Goal: Task Accomplishment & Management: Manage account settings

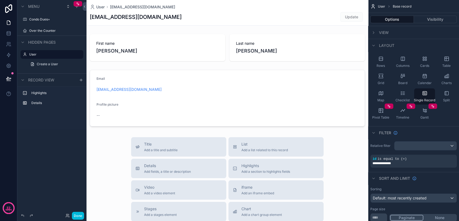
click at [59, 22] on div "Condo Dues+" at bounding box center [55, 19] width 53 height 4
click at [41, 20] on label "Condo Dues+" at bounding box center [54, 19] width 51 height 4
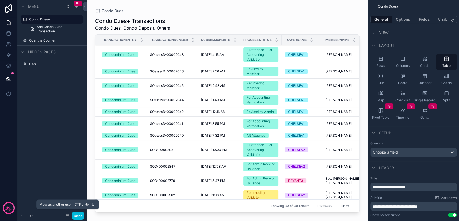
click at [66, 216] on icon at bounding box center [66, 214] width 1 height 1
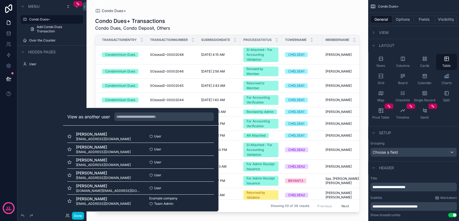
click at [76, 216] on button "Done" at bounding box center [78, 216] width 12 height 8
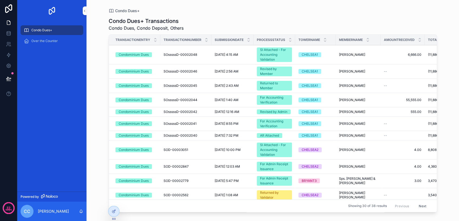
click at [0, 0] on icon at bounding box center [0, 0] width 0 height 0
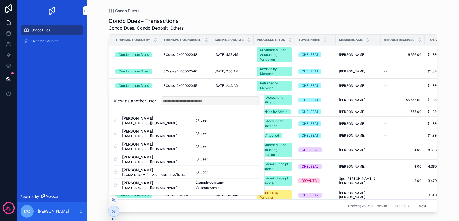
click at [0, 0] on button "Select" at bounding box center [0, 0] width 0 height 0
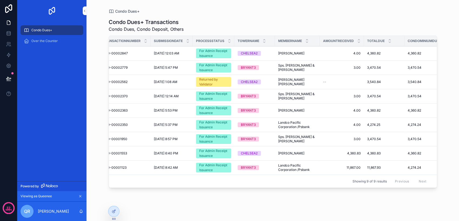
scroll to position [0, 43]
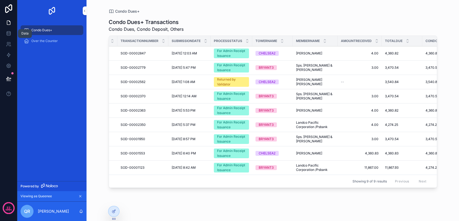
click at [6, 35] on icon at bounding box center [8, 33] width 5 height 5
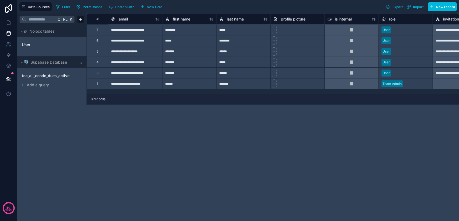
click at [59, 79] on div "tcc_all_condo_dues_active" at bounding box center [51, 76] width 65 height 9
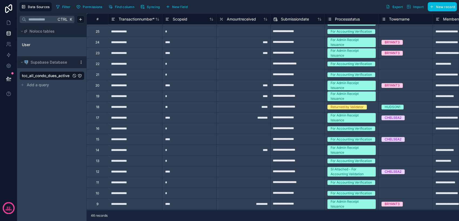
scroll to position [255, 0]
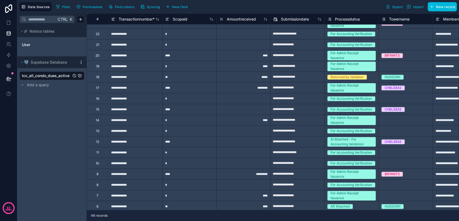
click at [216, 21] on div "Amountreceived" at bounding box center [243, 19] width 54 height 6
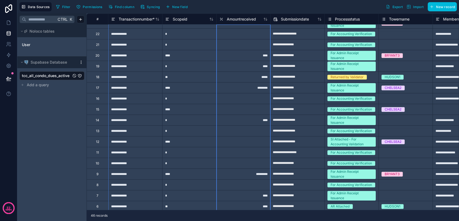
click at [217, 20] on div "Amountreceived" at bounding box center [243, 19] width 54 height 6
click at [4, 25] on link at bounding box center [8, 22] width 17 height 11
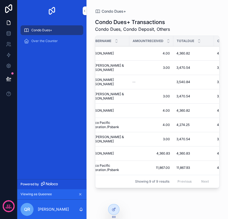
scroll to position [0, 236]
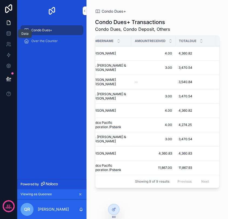
click at [10, 34] on icon at bounding box center [9, 33] width 4 height 2
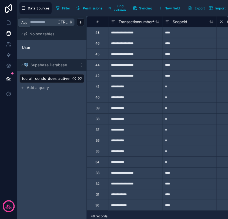
click at [11, 22] on icon at bounding box center [8, 22] width 5 height 5
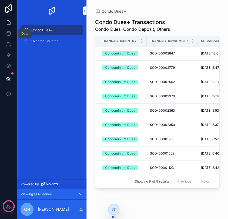
click at [9, 35] on icon at bounding box center [8, 33] width 5 height 5
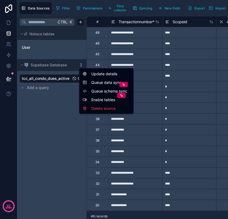
click at [82, 66] on html "**********" at bounding box center [114, 109] width 228 height 219
click at [97, 82] on span "Queue data sync" at bounding box center [110, 82] width 39 height 5
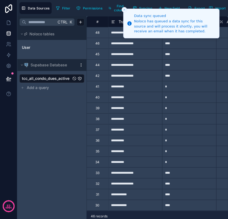
click at [123, 9] on icon "Close toast" at bounding box center [124, 9] width 3 height 3
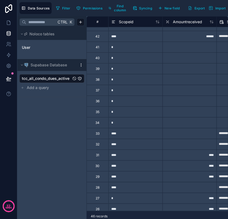
scroll to position [60, 54]
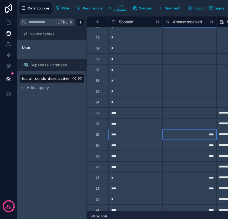
click at [185, 136] on div "****" at bounding box center [189, 134] width 54 height 11
click at [187, 145] on div "****" at bounding box center [189, 145] width 54 height 11
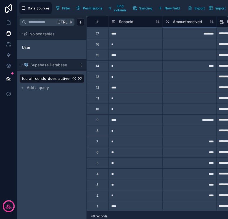
scroll to position [318, 54]
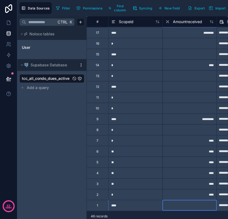
click at [186, 203] on div at bounding box center [189, 205] width 54 height 11
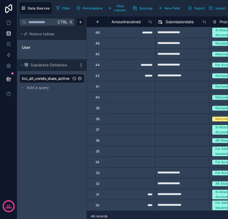
scroll to position [0, 0]
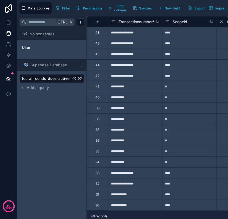
click at [153, 57] on div "**********" at bounding box center [135, 54] width 54 height 11
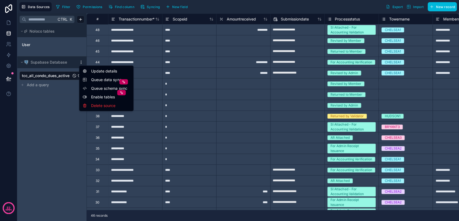
click at [80, 62] on html "**********" at bounding box center [229, 110] width 459 height 221
click at [97, 89] on span "Queue schema sync" at bounding box center [110, 88] width 39 height 5
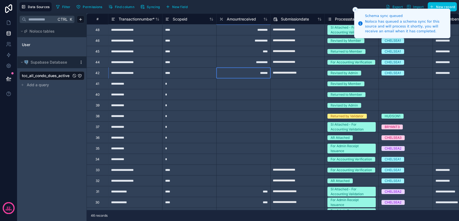
click at [231, 72] on div "******" at bounding box center [243, 73] width 54 height 11
click at [231, 62] on div "*********" at bounding box center [243, 62] width 54 height 11
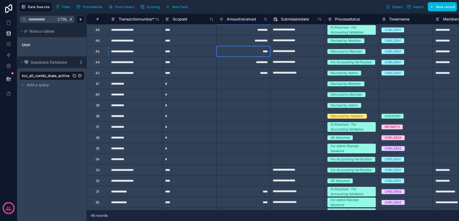
click at [233, 51] on div "****" at bounding box center [243, 51] width 54 height 11
click at [233, 63] on div "*********" at bounding box center [243, 62] width 54 height 11
click at [233, 70] on div "******" at bounding box center [243, 73] width 54 height 11
click at [245, 50] on div "****" at bounding box center [243, 51] width 54 height 11
click at [243, 63] on div "*********" at bounding box center [243, 62] width 54 height 11
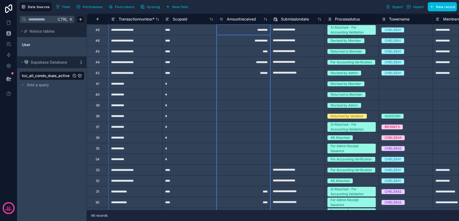
click at [219, 18] on div "Amountreceived" at bounding box center [243, 19] width 54 height 6
click at [220, 19] on icon at bounding box center [221, 19] width 4 height 6
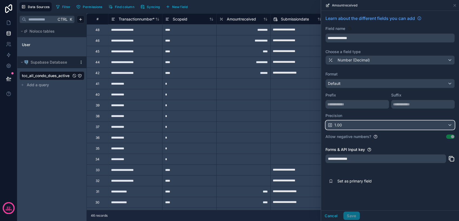
click at [349, 126] on div "1.00" at bounding box center [389, 125] width 129 height 9
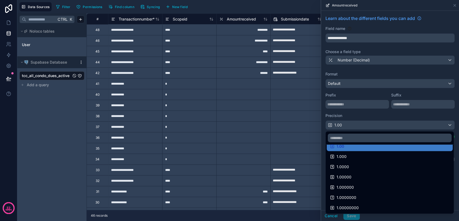
click at [358, 157] on ul "Default 1.0 1.00 1.000 1.0000 1.00000 1.000000 1.0000000 1.00000000" at bounding box center [389, 179] width 128 height 69
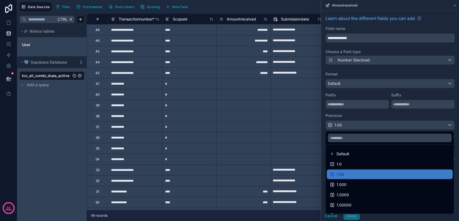
click at [357, 156] on div "Default" at bounding box center [389, 154] width 119 height 6
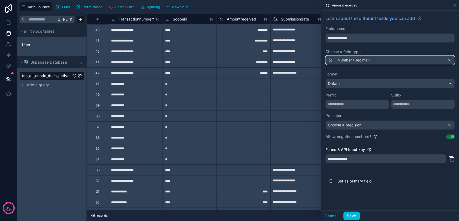
click at [348, 60] on span "Number (Decimal)" at bounding box center [353, 60] width 32 height 5
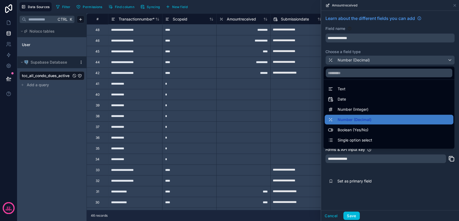
click at [352, 108] on span "Number (Integer)" at bounding box center [352, 109] width 31 height 6
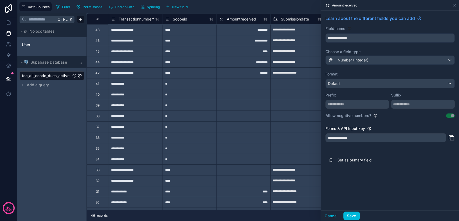
click at [356, 214] on button "Save" at bounding box center [351, 216] width 16 height 9
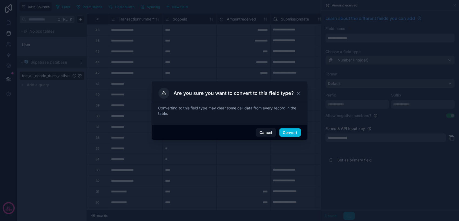
click at [298, 132] on button "Convert" at bounding box center [290, 133] width 22 height 9
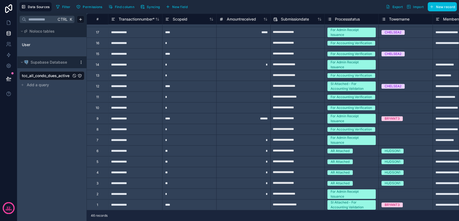
scroll to position [105, 0]
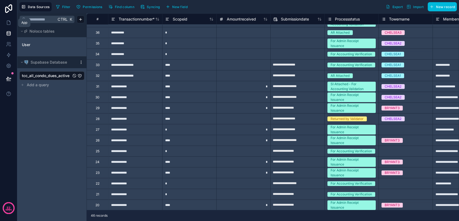
click at [8, 25] on icon at bounding box center [8, 22] width 5 height 5
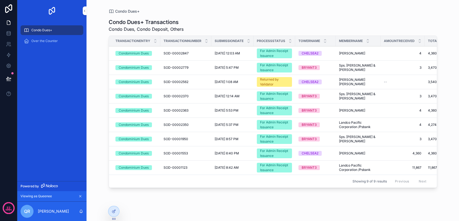
click at [271, 56] on div "For Admin Receipt Issuance" at bounding box center [274, 54] width 29 height 10
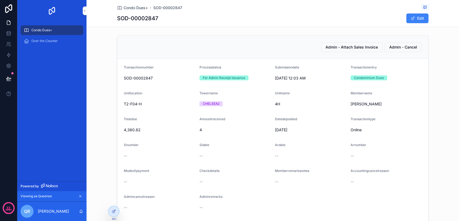
click at [340, 52] on div "Admin - Attach Sales Invoice Admin - Cancel" at bounding box center [272, 47] width 311 height 23
click at [339, 49] on span "Admin - Attach Sales Invoice" at bounding box center [351, 47] width 52 height 5
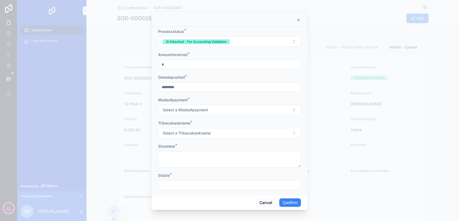
drag, startPoint x: 221, startPoint y: 69, endPoint x: 158, endPoint y: 66, distance: 63.0
click at [158, 66] on div "Processstatus * SI Attached - For Accounting Validation Amountreceived * * Date…" at bounding box center [230, 111] width 156 height 169
drag, startPoint x: 174, startPoint y: 64, endPoint x: 133, endPoint y: 63, distance: 41.1
click at [133, 63] on div "Processstatus * SI Attached - For Accounting Validation Amountreceived * * Date…" at bounding box center [229, 110] width 459 height 221
type input "**********"
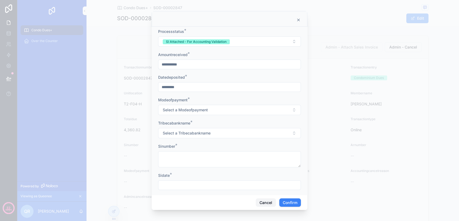
click at [260, 202] on button "Cancel" at bounding box center [266, 203] width 20 height 9
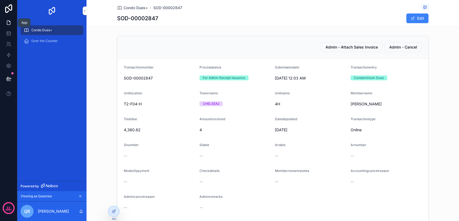
click at [9, 24] on icon at bounding box center [8, 22] width 5 height 5
click at [6, 36] on icon at bounding box center [8, 33] width 5 height 5
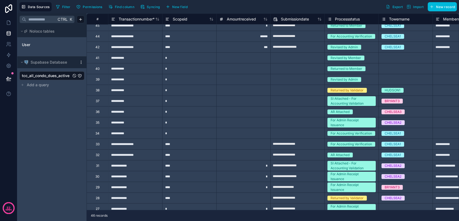
scroll to position [60, 0]
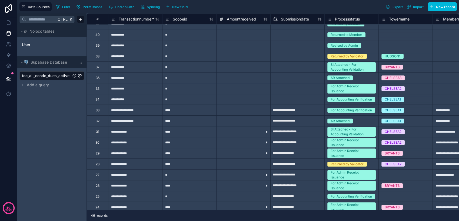
click at [257, 134] on div "*" at bounding box center [243, 131] width 54 height 11
click at [79, 63] on html "**********" at bounding box center [229, 110] width 459 height 221
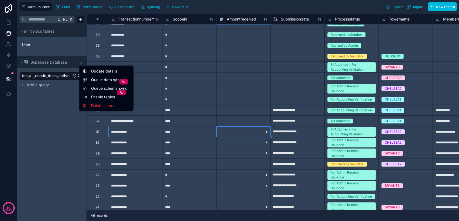
click at [92, 79] on span "Queue data sync" at bounding box center [110, 79] width 39 height 5
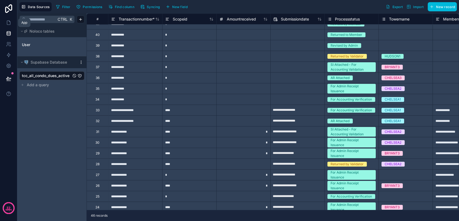
click at [4, 21] on link at bounding box center [8, 22] width 17 height 11
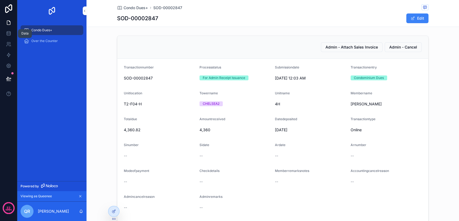
click at [8, 30] on link at bounding box center [8, 33] width 17 height 11
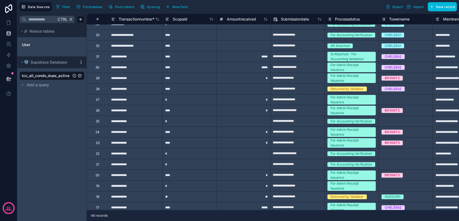
scroll to position [75, 0]
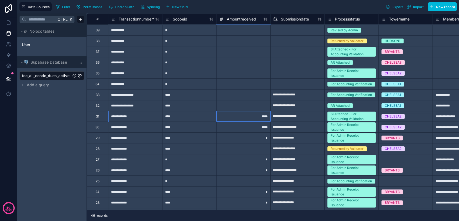
click at [236, 118] on div "*****" at bounding box center [243, 116] width 54 height 11
click at [218, 20] on div "Amountreceived" at bounding box center [243, 19] width 54 height 6
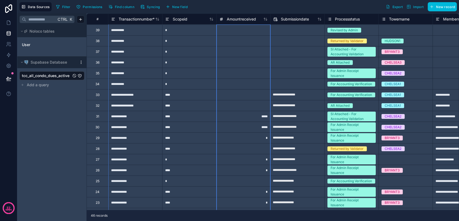
click at [224, 20] on div "Amountreceived" at bounding box center [237, 19] width 37 height 6
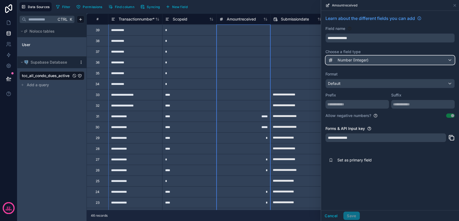
click at [369, 62] on div "Number (Integer)" at bounding box center [389, 60] width 129 height 9
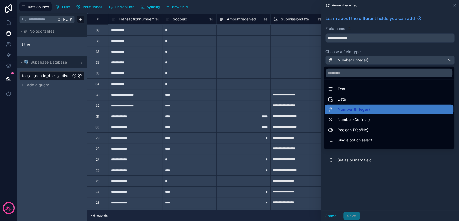
click at [369, 62] on div at bounding box center [390, 110] width 138 height 221
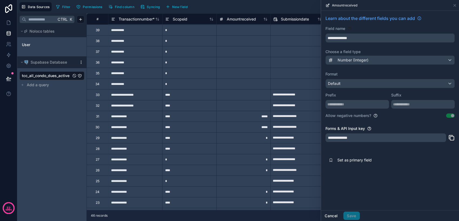
click at [331, 218] on button "Cancel" at bounding box center [331, 216] width 20 height 9
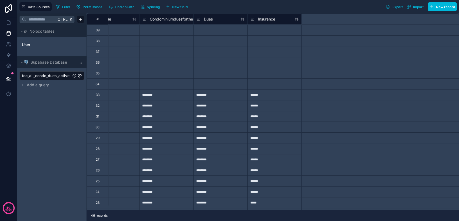
scroll to position [75, 0]
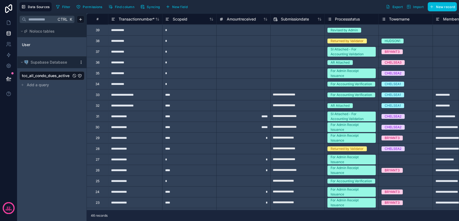
click at [251, 140] on div "*" at bounding box center [243, 138] width 54 height 11
click at [265, 139] on div "*" at bounding box center [243, 138] width 54 height 11
click at [244, 142] on div "*" at bounding box center [243, 138] width 54 height 11
click at [244, 142] on input "*" at bounding box center [243, 138] width 54 height 11
type input "*******"
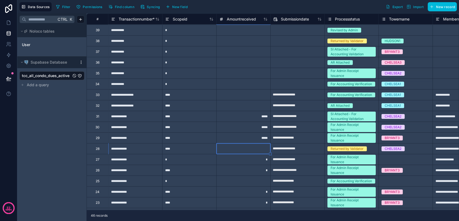
click at [263, 138] on div "*****" at bounding box center [243, 138] width 54 height 11
click at [221, 19] on icon at bounding box center [221, 19] width 1 height 3
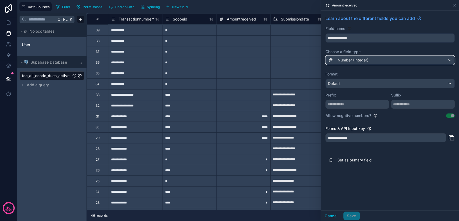
click at [359, 62] on span "Number (Integer)" at bounding box center [352, 60] width 31 height 5
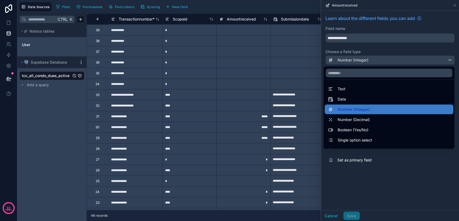
click at [350, 120] on span "Number (Decimal)" at bounding box center [353, 120] width 32 height 6
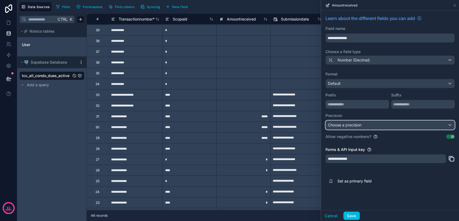
click at [356, 124] on span "Choose a precision" at bounding box center [344, 125] width 33 height 5
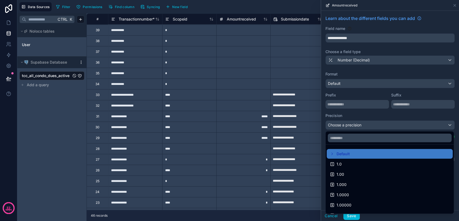
click at [352, 176] on div "1.00" at bounding box center [389, 175] width 119 height 6
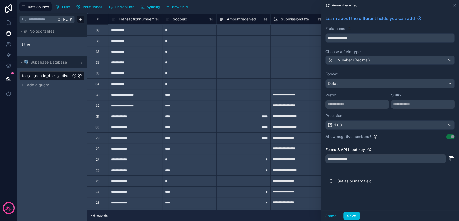
click at [347, 214] on button "Save" at bounding box center [351, 216] width 16 height 9
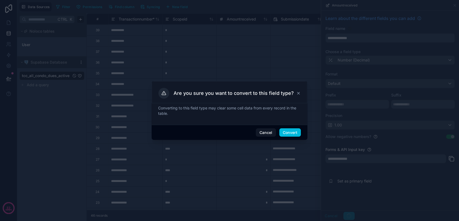
click at [291, 133] on button "Convert" at bounding box center [290, 133] width 22 height 9
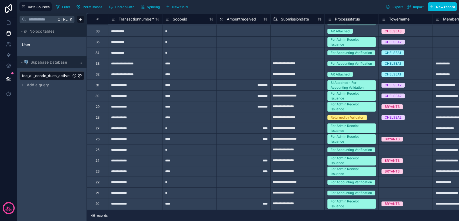
scroll to position [120, 0]
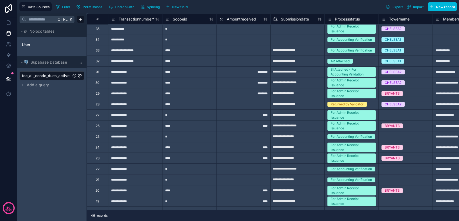
click at [260, 94] on div "********" at bounding box center [243, 93] width 54 height 11
type input "*******"
click at [236, 93] on div "********" at bounding box center [243, 93] width 54 height 11
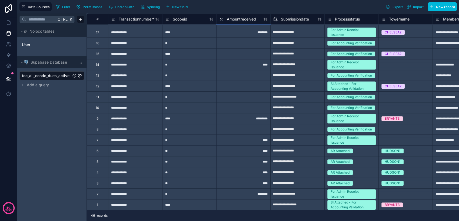
scroll to position [315, 0]
click at [248, 191] on div "********" at bounding box center [243, 194] width 54 height 11
type input "*******"
click at [249, 193] on div "********" at bounding box center [243, 194] width 54 height 11
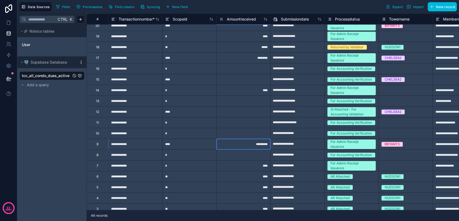
click at [246, 146] on div "*********" at bounding box center [243, 144] width 54 height 11
type input "********"
click at [246, 143] on div "*********" at bounding box center [243, 144] width 54 height 11
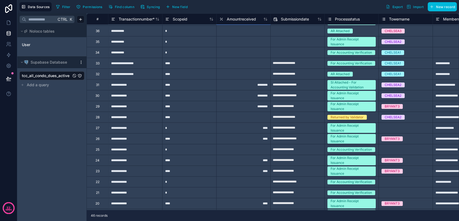
scroll to position [120, 0]
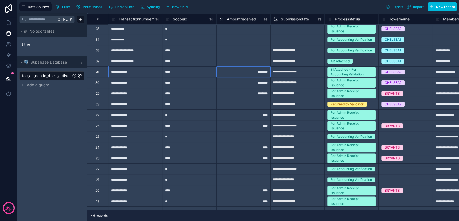
click at [258, 72] on div "********" at bounding box center [243, 71] width 54 height 11
click at [231, 86] on div "********" at bounding box center [243, 82] width 54 height 11
click at [6, 24] on icon at bounding box center [8, 22] width 5 height 5
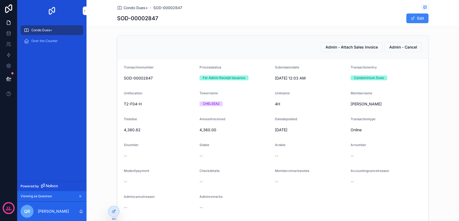
click at [0, 0] on icon at bounding box center [0, 0] width 0 height 0
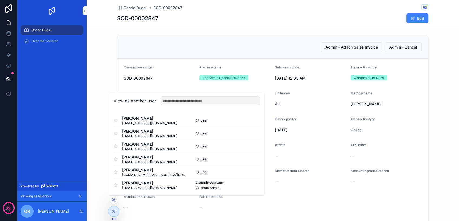
click at [0, 0] on button "Select" at bounding box center [0, 0] width 0 height 0
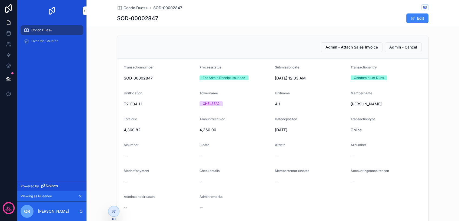
click at [58, 30] on div "Condo Dues+" at bounding box center [52, 30] width 56 height 9
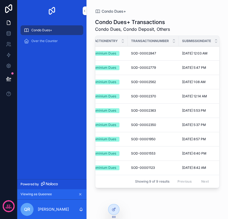
scroll to position [0, 17]
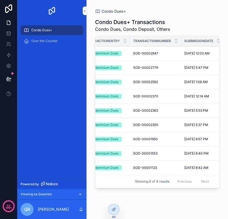
click at [158, 53] on div "SOD-00002847 SOD-00002847" at bounding box center [155, 53] width 45 height 4
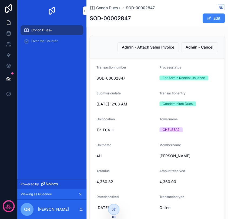
click at [207, 17] on span "scrollable content" at bounding box center [209, 18] width 4 height 4
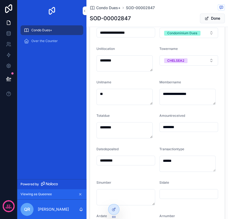
scroll to position [90, 0]
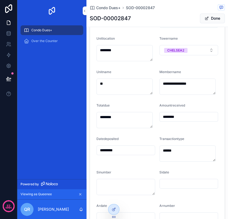
drag, startPoint x: 184, startPoint y: 116, endPoint x: 155, endPoint y: 113, distance: 29.6
click at [155, 113] on form "**********" at bounding box center [157, 213] width 135 height 488
type input "********"
click at [206, 20] on button "Done" at bounding box center [212, 19] width 25 height 10
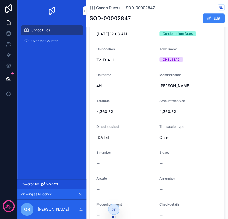
scroll to position [0, 0]
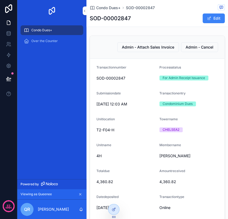
click at [66, 31] on div "Condo Dues+" at bounding box center [52, 30] width 56 height 9
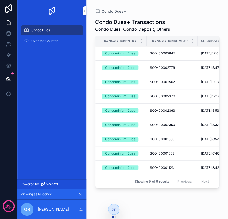
click at [165, 68] on span "SOD-00002779" at bounding box center [162, 68] width 25 height 4
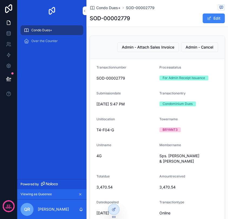
click at [65, 32] on div "Condo Dues+" at bounding box center [52, 30] width 56 height 9
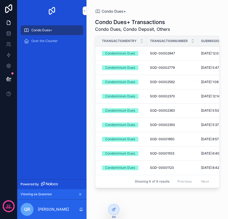
click at [169, 82] on span "SOD-00002562" at bounding box center [162, 82] width 25 height 4
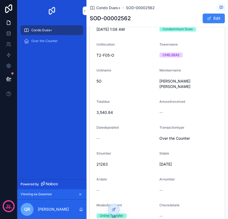
scroll to position [120, 0]
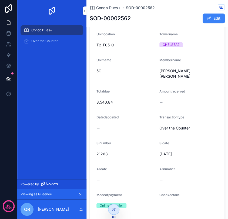
click at [209, 18] on button "Edit" at bounding box center [214, 19] width 22 height 10
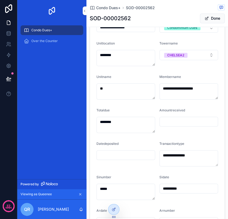
scroll to position [127, 0]
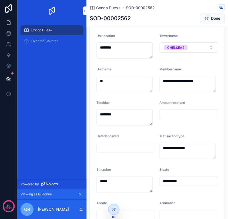
click at [180, 112] on input "scrollable content" at bounding box center [189, 114] width 58 height 8
click at [200, 21] on button "Done" at bounding box center [212, 19] width 25 height 10
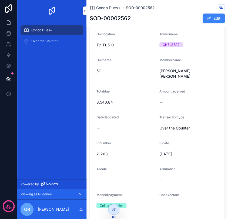
click at [61, 29] on div "Condo Dues+" at bounding box center [52, 30] width 56 height 9
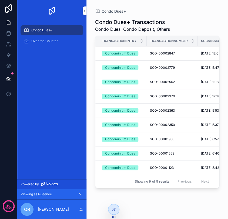
click at [162, 96] on span "SOD-00002370" at bounding box center [162, 96] width 25 height 4
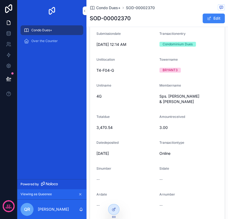
scroll to position [60, 0]
click at [204, 21] on button "Edit" at bounding box center [214, 19] width 22 height 10
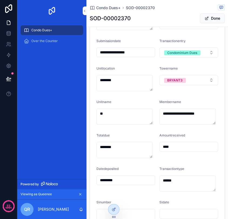
drag, startPoint x: 193, startPoint y: 148, endPoint x: 152, endPoint y: 142, distance: 41.5
type input "********"
click at [54, 29] on div "Condo Dues+" at bounding box center [52, 30] width 56 height 9
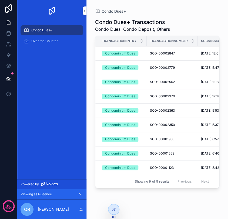
click at [172, 110] on span "SOD-00002363" at bounding box center [162, 111] width 25 height 4
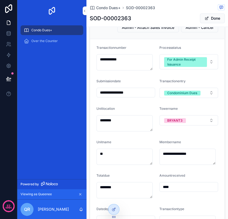
scroll to position [30, 0]
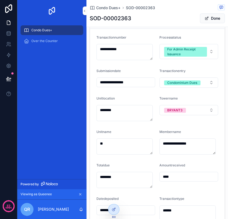
drag, startPoint x: 178, startPoint y: 175, endPoint x: 144, endPoint y: 174, distance: 33.8
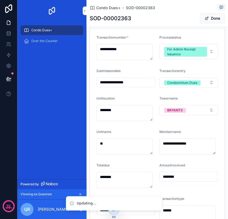
type input "********"
click at [209, 16] on button "Done" at bounding box center [212, 19] width 25 height 10
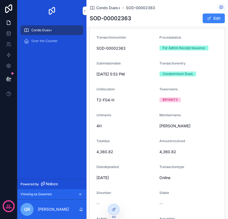
click at [54, 31] on div "Condo Dues+" at bounding box center [52, 30] width 56 height 9
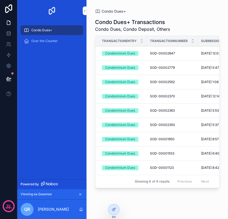
click at [159, 125] on span "SOD-00002350" at bounding box center [162, 125] width 25 height 4
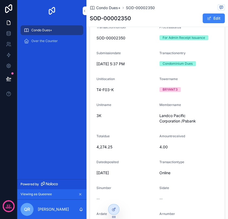
scroll to position [30, 0]
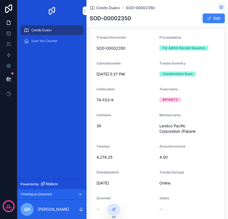
click at [207, 20] on span "scrollable content" at bounding box center [209, 18] width 4 height 4
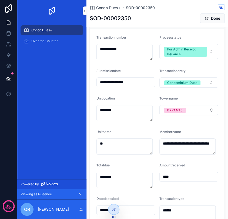
click at [185, 174] on input "****" at bounding box center [189, 177] width 58 height 8
type input "****"
type input "********"
click at [206, 19] on button "Done" at bounding box center [212, 19] width 25 height 10
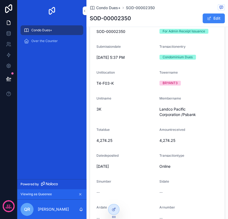
scroll to position [60, 0]
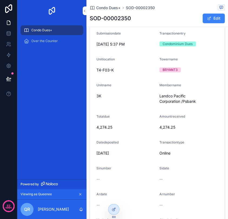
click at [53, 29] on div "Condo Dues+" at bounding box center [52, 30] width 56 height 9
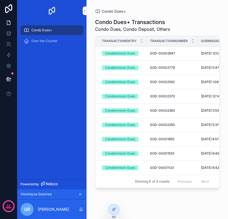
click at [163, 140] on span "SOD-00001950" at bounding box center [162, 139] width 25 height 4
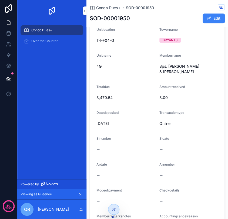
scroll to position [90, 0]
click at [207, 19] on span "scrollable content" at bounding box center [209, 18] width 4 height 4
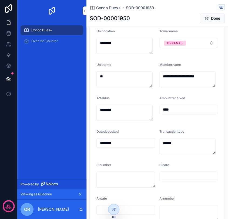
drag, startPoint x: 176, startPoint y: 110, endPoint x: 153, endPoint y: 110, distance: 22.7
click at [153, 110] on form "**********" at bounding box center [157, 219] width 135 height 515
type input "********"
click at [204, 20] on button "Done" at bounding box center [212, 19] width 25 height 10
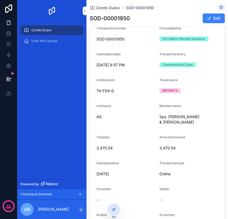
scroll to position [30, 0]
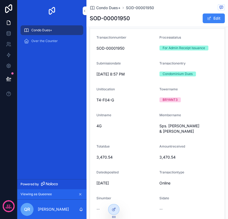
click at [56, 32] on div "Condo Dues+" at bounding box center [52, 30] width 56 height 9
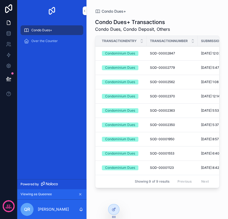
click at [169, 153] on span "SOD-00001553" at bounding box center [162, 154] width 24 height 4
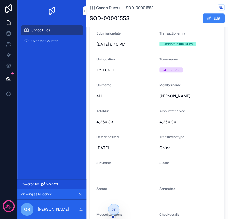
scroll to position [30, 0]
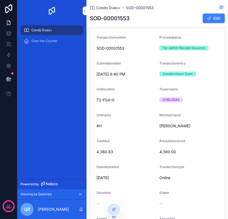
click at [207, 20] on button "Edit" at bounding box center [214, 19] width 22 height 10
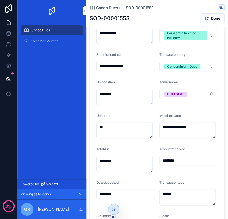
scroll to position [60, 0]
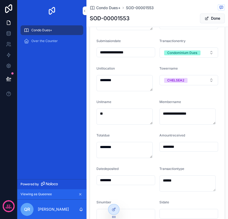
click at [180, 147] on input "********" at bounding box center [189, 147] width 58 height 8
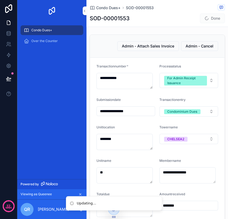
scroll to position [0, 0]
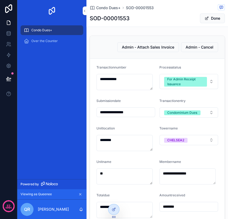
type input "********"
click at [204, 20] on span "scrollable content" at bounding box center [206, 18] width 4 height 4
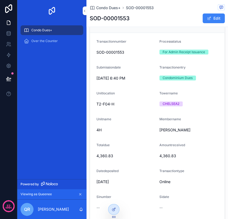
scroll to position [60, 0]
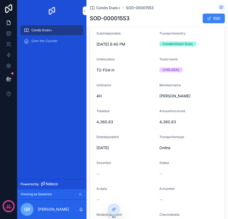
click at [57, 27] on div "Condo Dues+" at bounding box center [52, 30] width 56 height 9
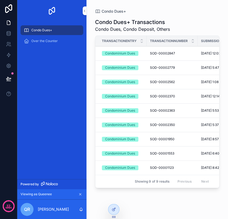
click at [156, 153] on span "SOD-00001553" at bounding box center [162, 154] width 24 height 4
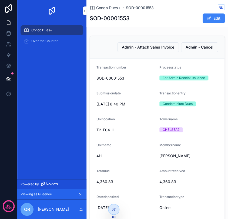
click at [44, 31] on span "Condo Dues+" at bounding box center [41, 30] width 21 height 4
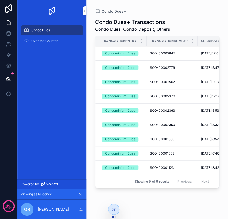
click at [167, 167] on span "SOD-00001123" at bounding box center [162, 168] width 24 height 4
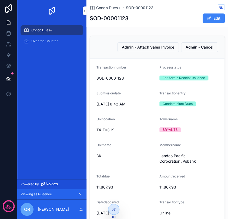
click at [210, 21] on button "Edit" at bounding box center [214, 19] width 22 height 10
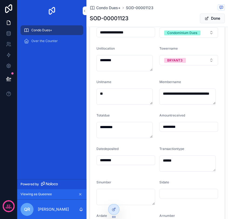
scroll to position [90, 0]
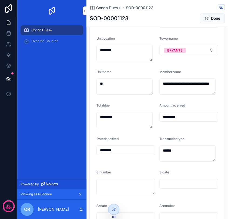
click at [191, 115] on input "*********" at bounding box center [189, 117] width 58 height 8
type input "*********"
click at [203, 21] on button "Done" at bounding box center [212, 19] width 25 height 10
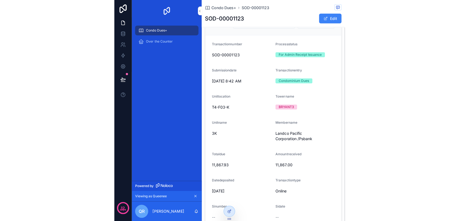
scroll to position [0, 0]
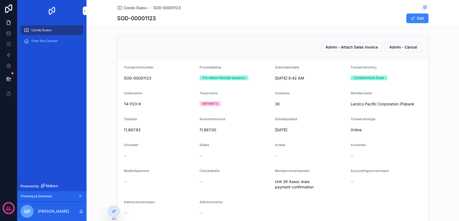
drag, startPoint x: 69, startPoint y: 32, endPoint x: 67, endPoint y: 35, distance: 2.9
click at [69, 32] on div "Condo Dues+" at bounding box center [52, 30] width 56 height 9
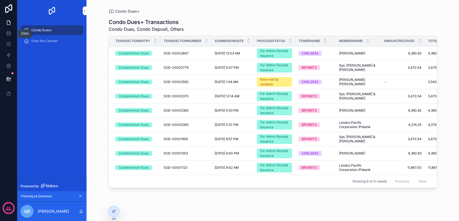
click at [11, 34] on icon at bounding box center [8, 33] width 5 height 5
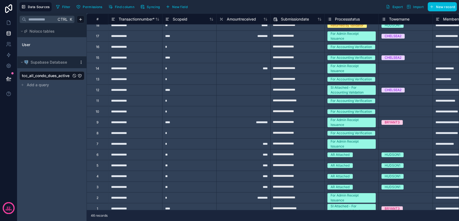
scroll to position [315, 0]
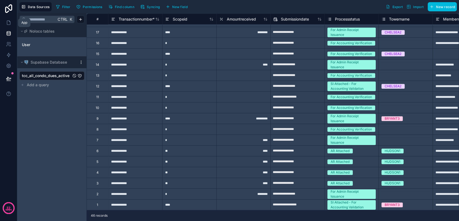
click at [7, 26] on link at bounding box center [8, 22] width 17 height 11
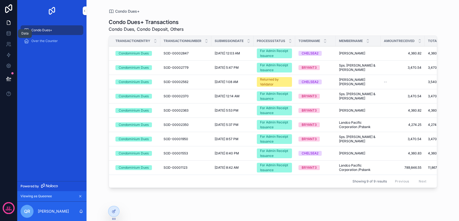
click at [3, 33] on link at bounding box center [8, 33] width 17 height 11
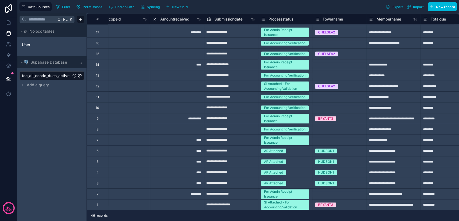
scroll to position [315, 0]
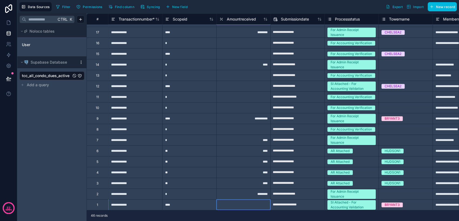
click at [249, 202] on div at bounding box center [243, 205] width 54 height 11
click at [246, 191] on div "********" at bounding box center [243, 194] width 54 height 11
click at [250, 203] on div at bounding box center [243, 205] width 54 height 11
click at [261, 200] on div at bounding box center [243, 205] width 54 height 11
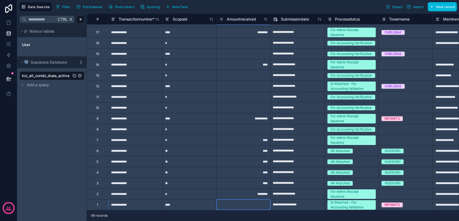
click at [261, 200] on input at bounding box center [243, 205] width 54 height 11
click at [248, 190] on div "********" at bounding box center [243, 194] width 54 height 11
click at [252, 178] on div "****" at bounding box center [243, 183] width 54 height 11
click at [251, 202] on div at bounding box center [243, 205] width 54 height 11
click at [10, 25] on icon at bounding box center [8, 23] width 3 height 4
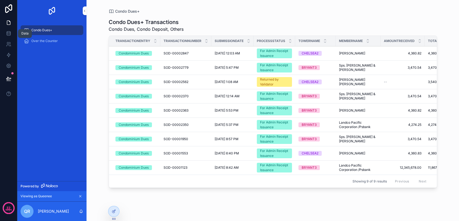
click at [10, 33] on icon at bounding box center [8, 33] width 5 height 5
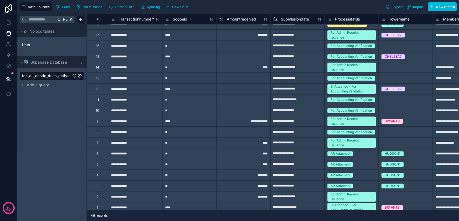
scroll to position [315, 0]
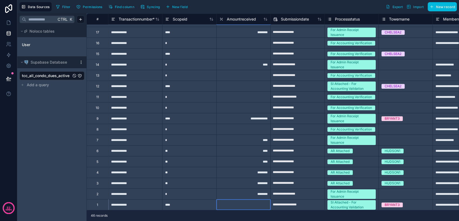
click at [258, 200] on div at bounding box center [243, 205] width 54 height 11
click at [9, 25] on icon at bounding box center [8, 22] width 5 height 5
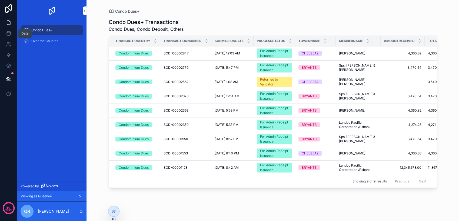
click at [5, 32] on link at bounding box center [8, 33] width 17 height 11
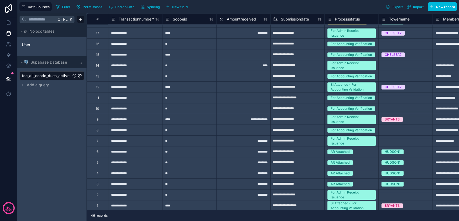
scroll to position [315, 0]
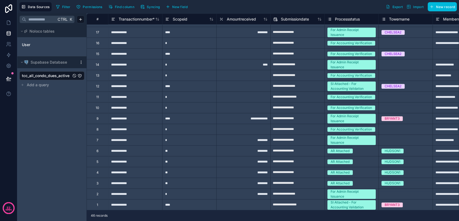
click at [249, 118] on div "**********" at bounding box center [243, 118] width 54 height 11
click at [5, 22] on link at bounding box center [8, 22] width 17 height 11
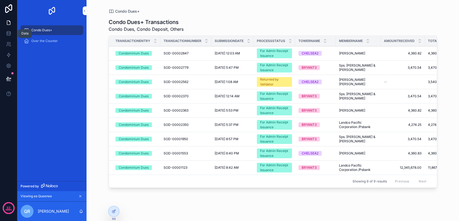
click at [9, 35] on icon at bounding box center [9, 34] width 4 height 2
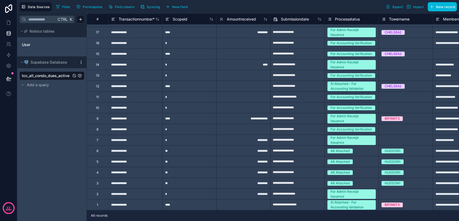
scroll to position [315, 0]
click at [233, 118] on div "**********" at bounding box center [243, 118] width 54 height 11
click at [9, 27] on link at bounding box center [8, 22] width 17 height 11
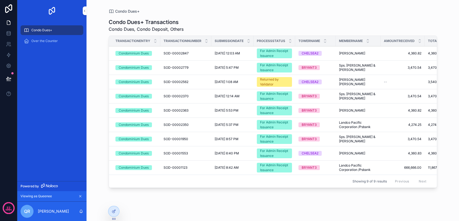
click at [270, 170] on div "For Admin Receipt Issuance" at bounding box center [274, 168] width 29 height 10
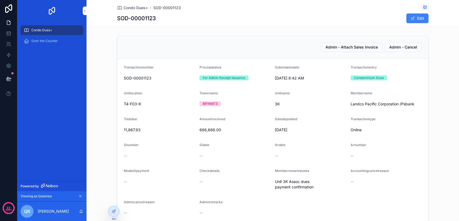
click at [407, 16] on button "Edit" at bounding box center [417, 19] width 22 height 10
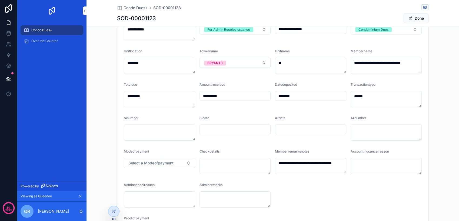
scroll to position [60, 0]
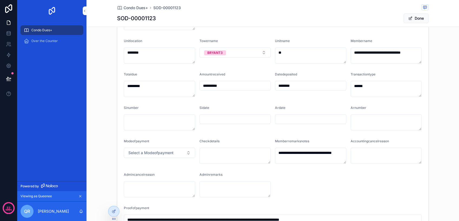
drag, startPoint x: 234, startPoint y: 86, endPoint x: 181, endPoint y: 87, distance: 52.7
click at [181, 87] on form "**********" at bounding box center [272, 145] width 311 height 293
type input "*********"
click at [404, 19] on button "Done" at bounding box center [415, 19] width 25 height 10
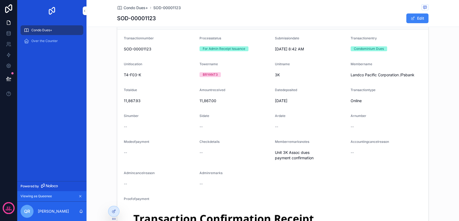
scroll to position [0, 0]
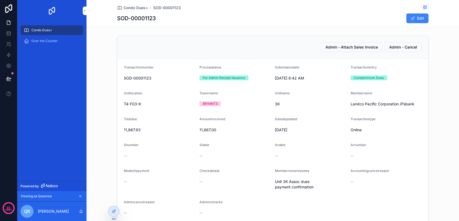
click at [410, 19] on span "scrollable content" at bounding box center [412, 18] width 4 height 4
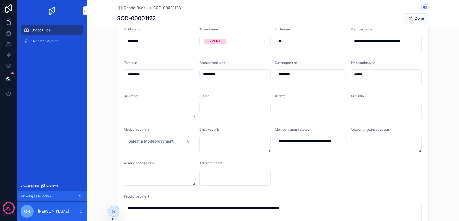
scroll to position [90, 0]
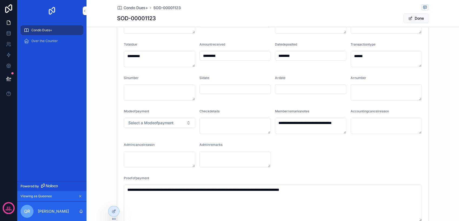
drag, startPoint x: 227, startPoint y: 56, endPoint x: 195, endPoint y: 56, distance: 31.6
click at [195, 56] on form "**********" at bounding box center [272, 115] width 311 height 293
type input "**********"
click at [408, 19] on span "scrollable content" at bounding box center [410, 18] width 4 height 4
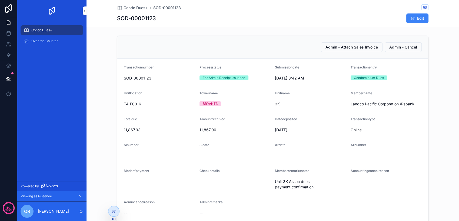
scroll to position [30, 0]
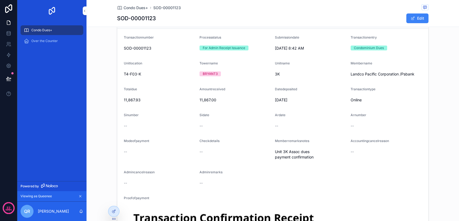
click at [65, 31] on div "Condo Dues+" at bounding box center [52, 30] width 56 height 9
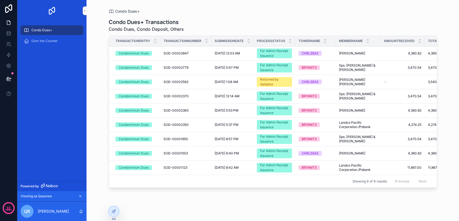
click at [271, 55] on div "For Admin Receipt Issuance" at bounding box center [274, 54] width 29 height 10
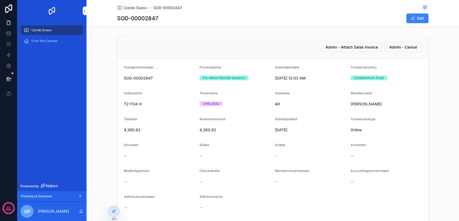
click at [148, 156] on div "--" at bounding box center [159, 155] width 71 height 5
click at [69, 28] on div "Condo Dues+" at bounding box center [52, 30] width 56 height 9
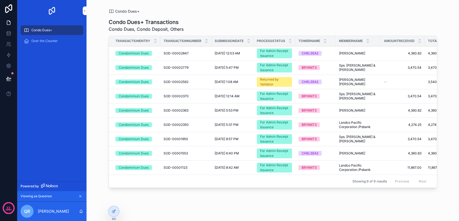
drag, startPoint x: 92, startPoint y: 94, endPoint x: 112, endPoint y: 94, distance: 20.3
click at [92, 94] on div "Condo Dues+ Condo Dues+ Transactions Condo Dues, Condo Deposit, Others Transact…" at bounding box center [272, 110] width 372 height 221
click at [0, 0] on icon at bounding box center [0, 0] width 0 height 0
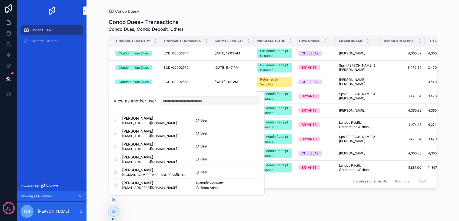
click at [0, 0] on button "Select" at bounding box center [0, 0] width 0 height 0
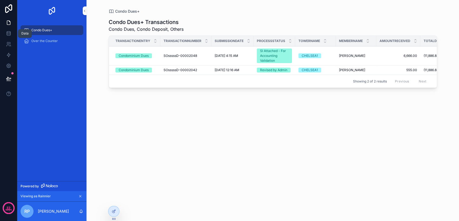
click at [11, 34] on icon at bounding box center [8, 33] width 5 height 5
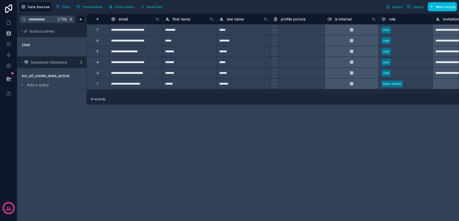
click at [65, 77] on span "tcc_all_condo_dues_active" at bounding box center [46, 75] width 48 height 5
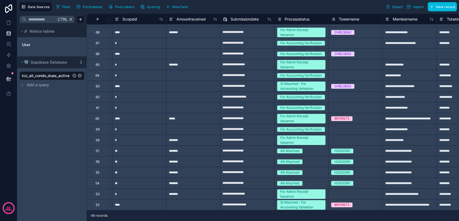
scroll to position [315, 0]
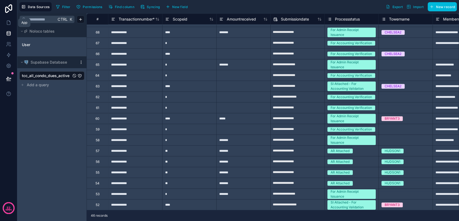
click at [10, 27] on link at bounding box center [8, 22] width 17 height 11
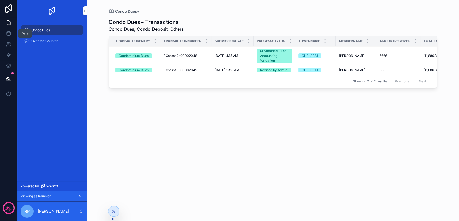
click at [10, 37] on link at bounding box center [8, 33] width 17 height 11
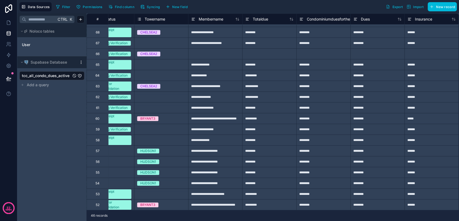
scroll to position [315, 374]
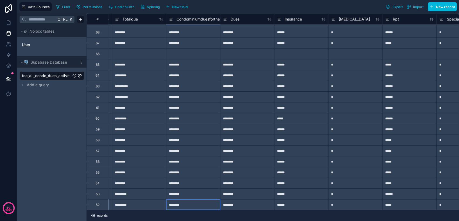
click at [176, 204] on div "********" at bounding box center [193, 205] width 54 height 11
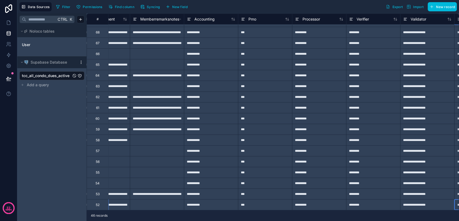
scroll to position [315, 2788]
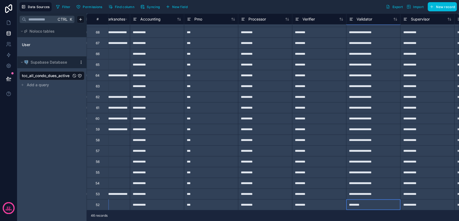
type input "*********"
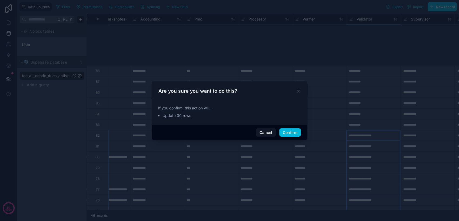
scroll to position [162, 2788]
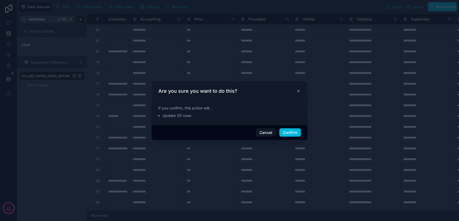
click at [296, 92] on icon at bounding box center [298, 91] width 4 height 4
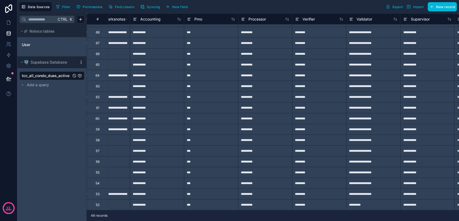
scroll to position [315, 2788]
click at [366, 204] on div "*********" at bounding box center [373, 205] width 54 height 11
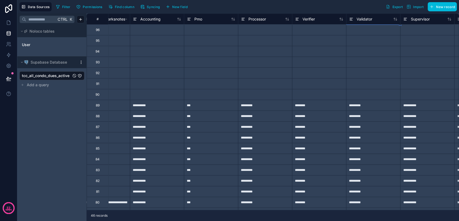
scroll to position [0, 2788]
click at [9, 23] on icon at bounding box center [8, 22] width 5 height 5
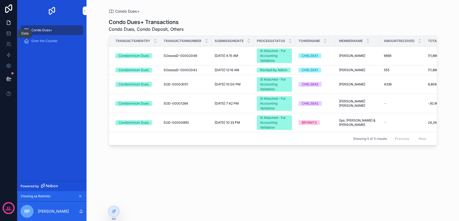
click at [9, 35] on icon at bounding box center [8, 33] width 5 height 5
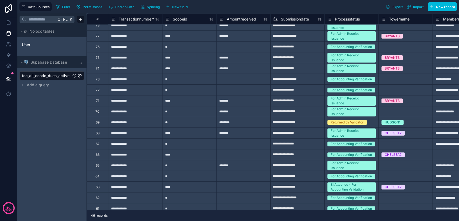
scroll to position [315, 0]
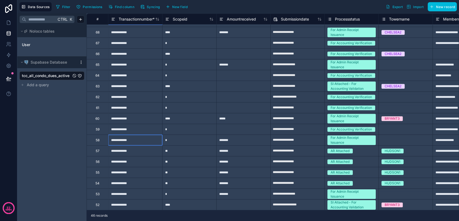
click at [153, 135] on div "**********" at bounding box center [135, 140] width 54 height 11
click at [184, 192] on div "*" at bounding box center [189, 194] width 54 height 11
click at [184, 192] on input "*" at bounding box center [189, 194] width 54 height 11
type input "****"
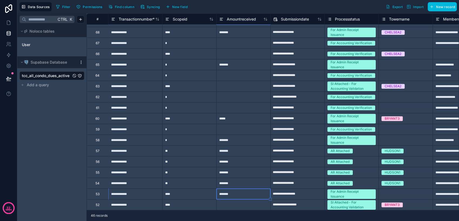
click at [203, 189] on div "****" at bounding box center [189, 194] width 54 height 11
click at [408, 192] on body "**********" at bounding box center [229, 110] width 459 height 221
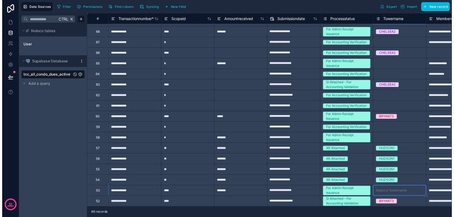
scroll to position [34, 0]
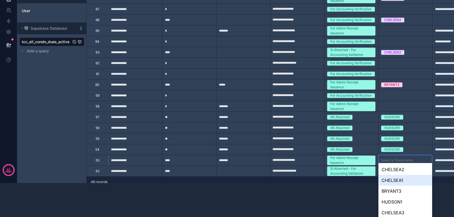
click at [409, 181] on div "CHELSEA1" at bounding box center [405, 180] width 54 height 11
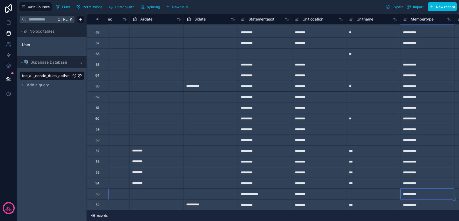
scroll to position [315, 1437]
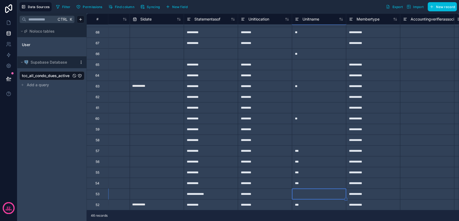
click at [311, 190] on div at bounding box center [319, 194] width 54 height 11
click at [311, 190] on input at bounding box center [319, 194] width 54 height 11
type input "***"
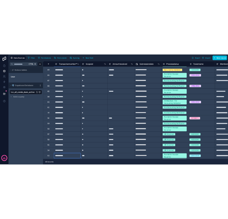
scroll to position [315, 0]
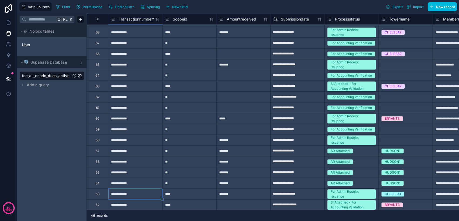
click at [151, 179] on div "**********" at bounding box center [135, 183] width 54 height 11
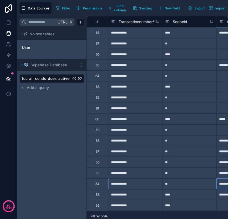
scroll to position [315, 47]
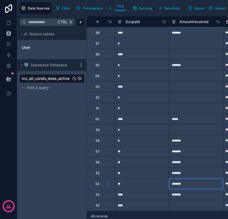
click at [150, 179] on div "**" at bounding box center [142, 184] width 54 height 11
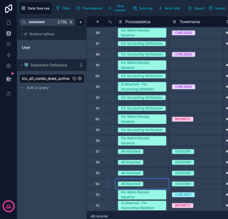
scroll to position [318, 209]
click at [205, 181] on div "HUDSON1" at bounding box center [196, 184] width 54 height 6
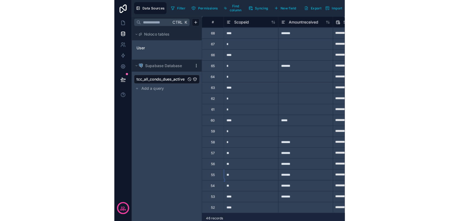
scroll to position [318, 0]
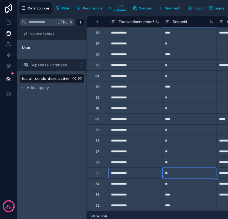
click at [192, 159] on div "**" at bounding box center [189, 162] width 54 height 11
click at [193, 146] on div "**" at bounding box center [189, 151] width 54 height 11
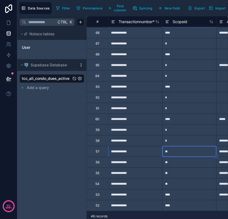
click at [188, 135] on div "*" at bounding box center [189, 140] width 54 height 11
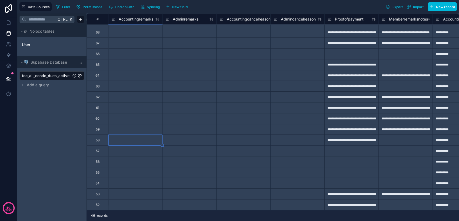
scroll to position [315, 2431]
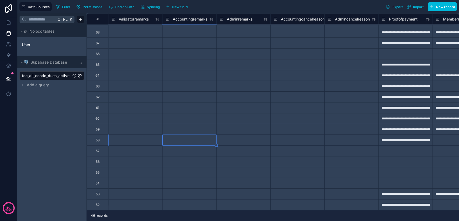
click at [187, 135] on div at bounding box center [189, 140] width 54 height 11
click at [187, 135] on input at bounding box center [189, 140] width 54 height 11
paste input "**********"
type input "**********"
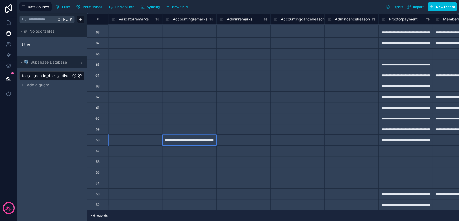
click at [230, 136] on div at bounding box center [243, 140] width 54 height 11
click at [200, 136] on div "**********" at bounding box center [189, 140] width 54 height 11
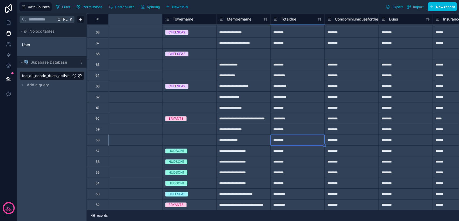
scroll to position [315, 0]
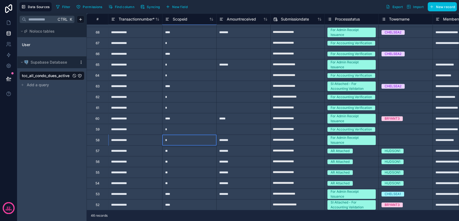
type input "**"
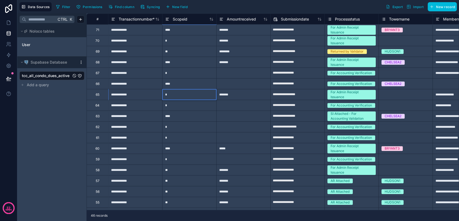
type input "**"
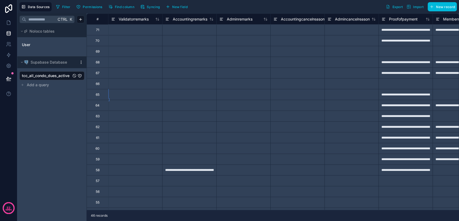
scroll to position [281, 2377]
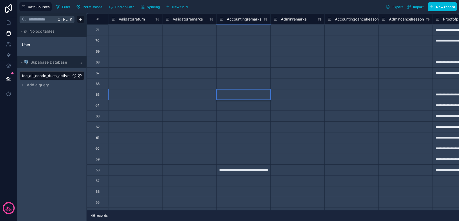
paste input "**********"
type input "**********"
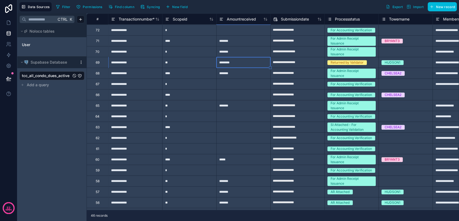
scroll to position [270, 0]
click at [239, 62] on div "********" at bounding box center [243, 62] width 54 height 11
click at [239, 62] on input "********" at bounding box center [243, 62] width 54 height 11
type input "********"
click at [222, 21] on icon at bounding box center [221, 19] width 4 height 6
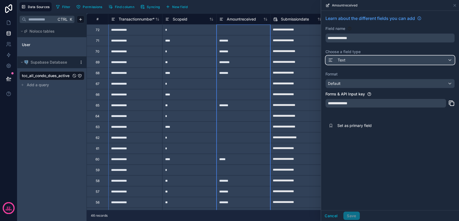
click at [363, 62] on div "Text" at bounding box center [389, 60] width 129 height 9
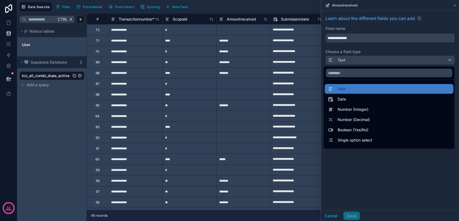
click at [357, 119] on span "Number (Decimal)" at bounding box center [353, 120] width 32 height 6
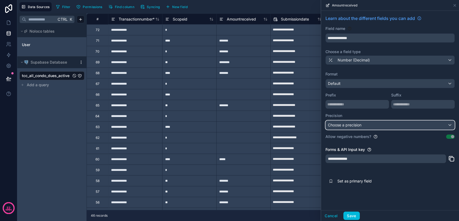
click at [354, 126] on span "Choose a precision" at bounding box center [344, 125] width 33 height 5
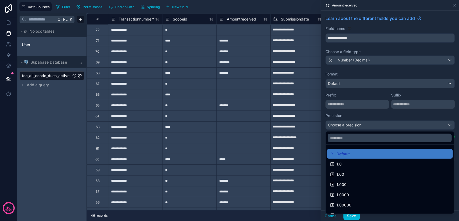
click at [340, 174] on span "1.00" at bounding box center [340, 175] width 8 height 6
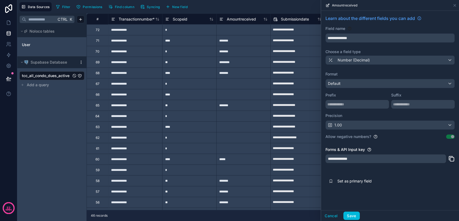
click at [353, 216] on button "Save" at bounding box center [351, 216] width 16 height 9
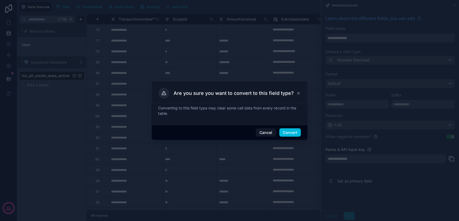
click at [294, 133] on button "Convert" at bounding box center [290, 133] width 22 height 9
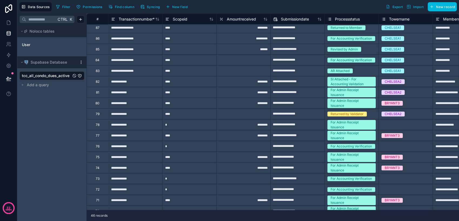
scroll to position [120, 0]
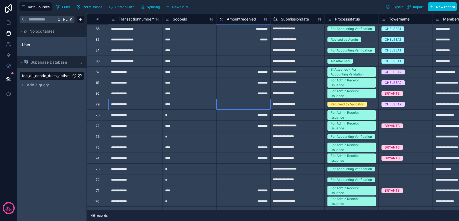
click at [262, 105] on div at bounding box center [243, 104] width 54 height 11
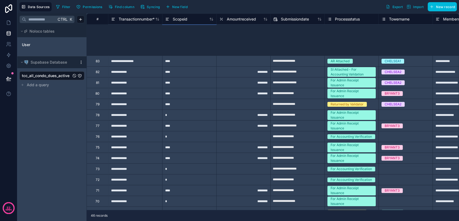
scroll to position [218, 0]
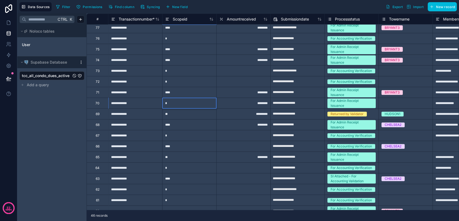
type input "**"
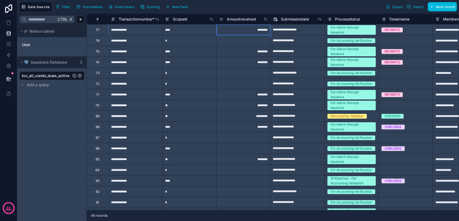
scroll to position [205, 0]
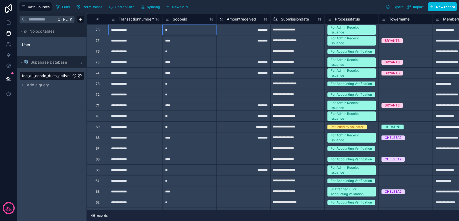
type input "**"
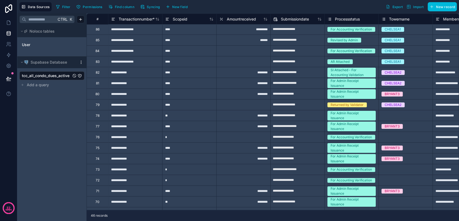
scroll to position [120, 0]
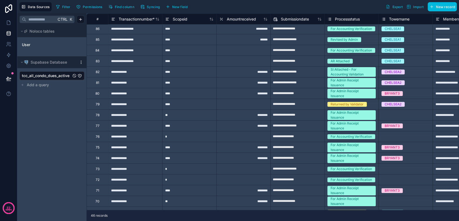
click at [182, 101] on div "****" at bounding box center [189, 104] width 54 height 11
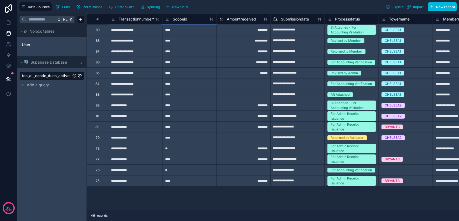
scroll to position [0, 0]
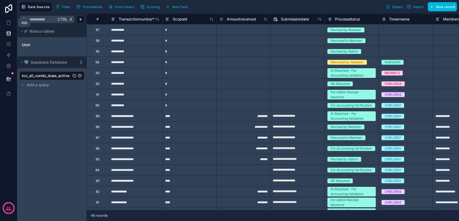
click at [2, 21] on link at bounding box center [8, 22] width 17 height 11
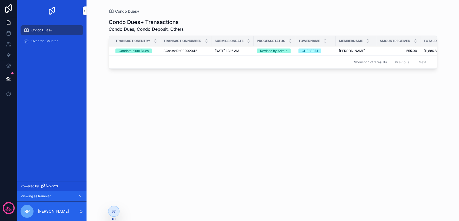
click at [0, 0] on icon at bounding box center [0, 0] width 0 height 0
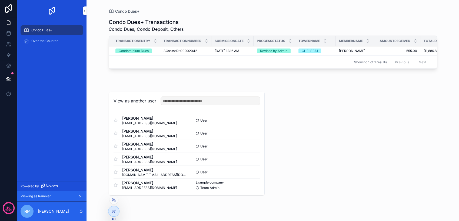
click at [0, 0] on button "Select" at bounding box center [0, 0] width 0 height 0
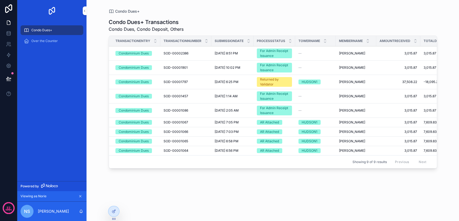
click at [0, 0] on icon at bounding box center [0, 0] width 0 height 0
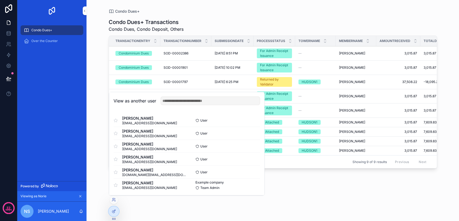
click at [0, 0] on button "Select" at bounding box center [0, 0] width 0 height 0
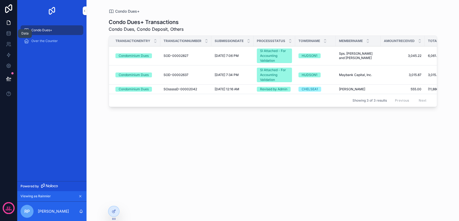
click at [12, 32] on link at bounding box center [8, 33] width 17 height 11
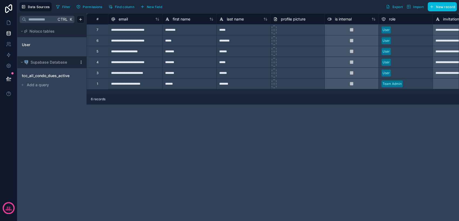
click at [61, 73] on span "tcc_all_condo_dues_active" at bounding box center [46, 75] width 48 height 5
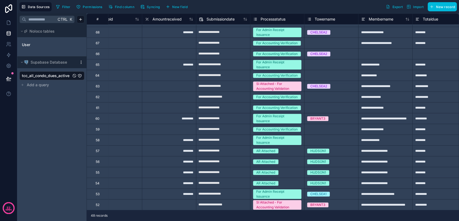
scroll to position [337, 0]
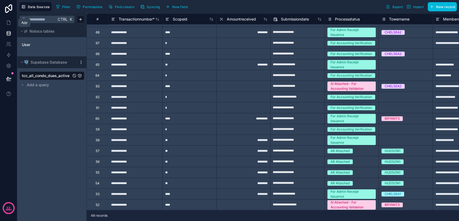
drag, startPoint x: 5, startPoint y: 17, endPoint x: 6, endPoint y: 20, distance: 3.1
click at [5, 18] on link at bounding box center [8, 22] width 17 height 11
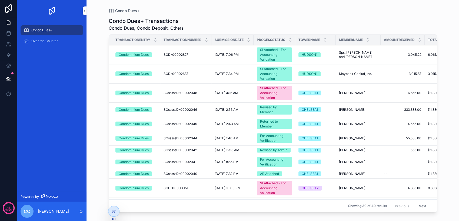
click at [0, 0] on icon at bounding box center [0, 0] width 0 height 0
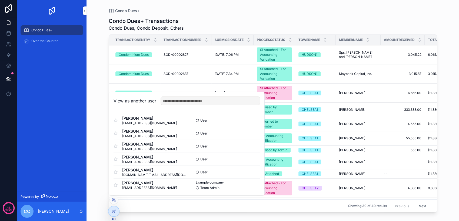
click at [0, 0] on button "Select" at bounding box center [0, 0] width 0 height 0
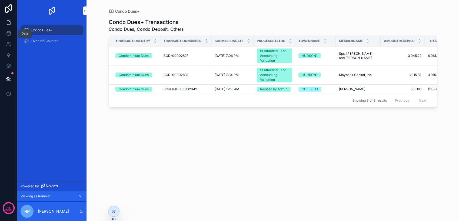
click at [12, 36] on link at bounding box center [8, 33] width 17 height 11
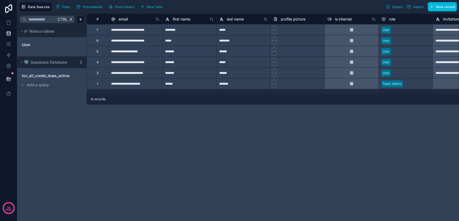
click at [47, 77] on span "tcc_all_condo_dues_active" at bounding box center [46, 75] width 48 height 5
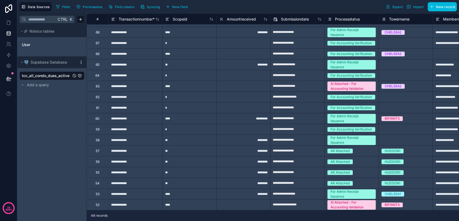
scroll to position [337, 0]
click at [136, 200] on div "**********" at bounding box center [135, 205] width 54 height 11
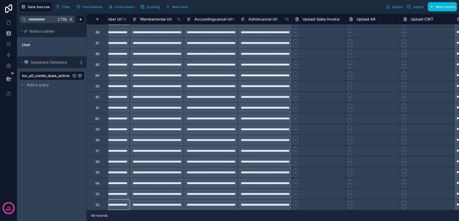
scroll to position [337, 3025]
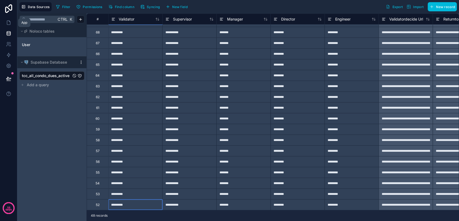
click at [10, 22] on icon at bounding box center [8, 23] width 3 height 4
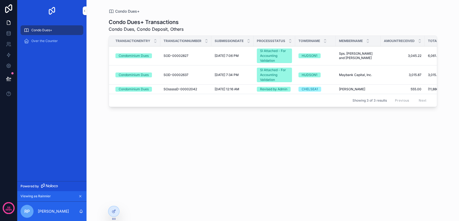
click at [0, 0] on icon at bounding box center [0, 0] width 0 height 0
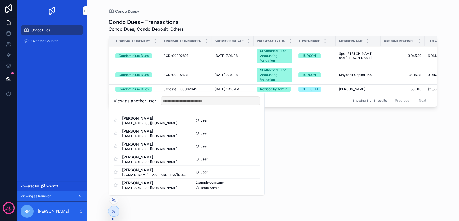
click at [0, 0] on button "Select" at bounding box center [0, 0] width 0 height 0
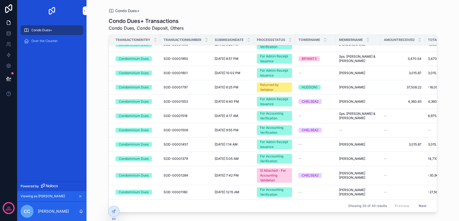
scroll to position [293, 0]
click at [418, 203] on button "Next" at bounding box center [422, 206] width 15 height 8
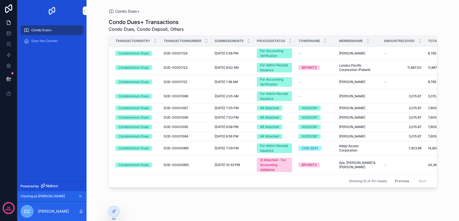
click at [265, 166] on div "SI Attached - For Accounting Validation" at bounding box center [274, 165] width 29 height 15
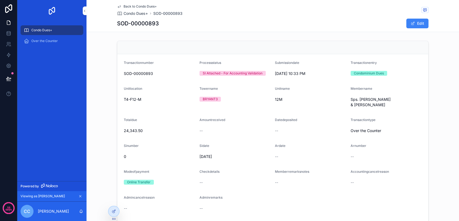
click at [411, 26] on button "Edit" at bounding box center [417, 24] width 22 height 10
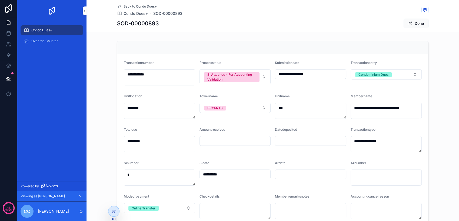
click at [263, 77] on button "SI Attached - For Accounting Validation" at bounding box center [234, 76] width 71 height 15
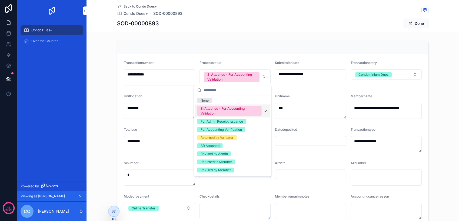
click at [246, 111] on div "SI Attached - For Accounting Validation" at bounding box center [229, 111] width 58 height 10
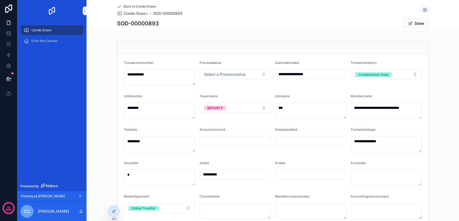
click at [412, 25] on button "Done" at bounding box center [415, 24] width 25 height 10
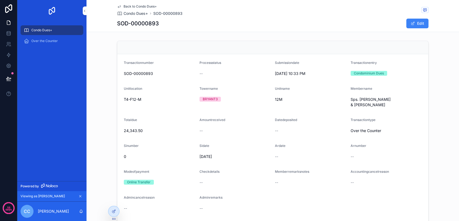
click at [410, 23] on span "scrollable content" at bounding box center [412, 23] width 4 height 4
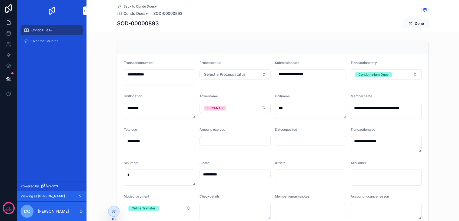
click at [243, 78] on button "Select a Processstatus" at bounding box center [234, 74] width 71 height 10
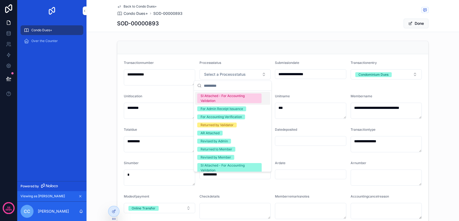
click at [237, 100] on div "SI Attached - For Accounting Validation" at bounding box center [229, 99] width 58 height 10
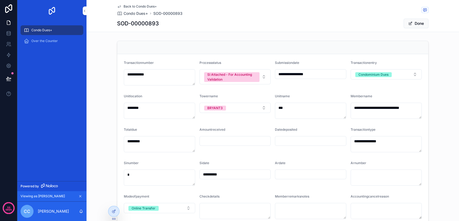
click at [408, 23] on span "scrollable content" at bounding box center [410, 23] width 4 height 4
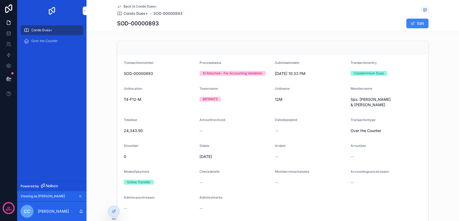
click at [0, 0] on icon at bounding box center [0, 0] width 0 height 0
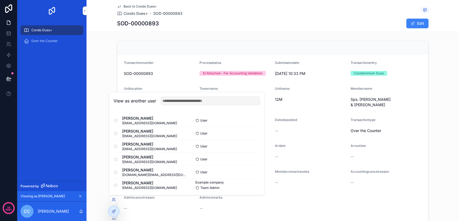
click at [0, 0] on button "Select" at bounding box center [0, 0] width 0 height 0
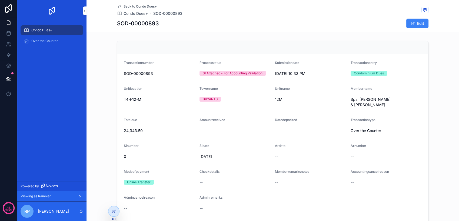
click at [52, 31] on span "Condo Dues+" at bounding box center [41, 30] width 21 height 4
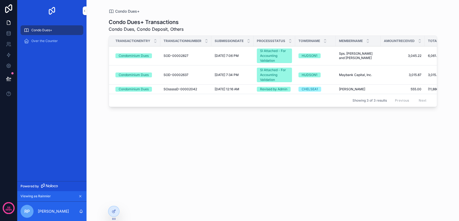
click at [423, 101] on div "Previous Next" at bounding box center [410, 100] width 39 height 8
click at [262, 100] on div "Showing 3 of 3 results Previous Next" at bounding box center [273, 100] width 328 height 13
click at [117, 214] on div at bounding box center [113, 212] width 11 height 10
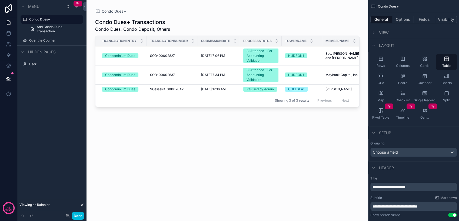
click at [306, 60] on div "scrollable content" at bounding box center [226, 107] width 281 height 215
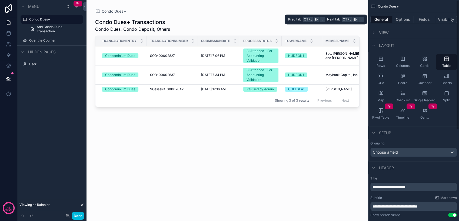
click at [404, 22] on button "Options" at bounding box center [403, 20] width 22 height 8
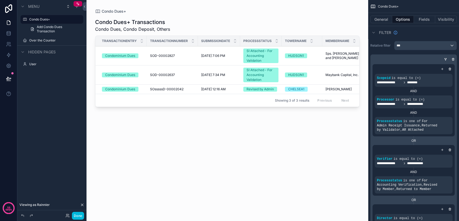
click at [266, 106] on div "Showing 3 of 3 results Previous Next" at bounding box center [227, 100] width 264 height 13
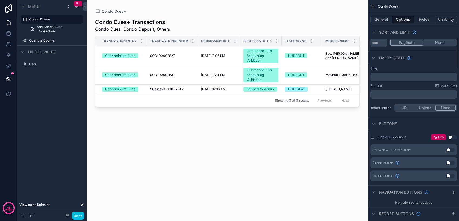
scroll to position [300, 0]
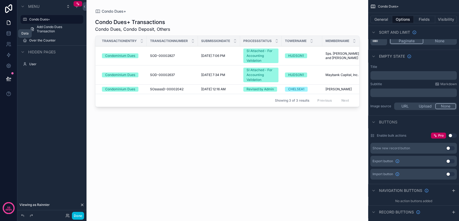
click at [9, 33] on icon at bounding box center [8, 33] width 5 height 5
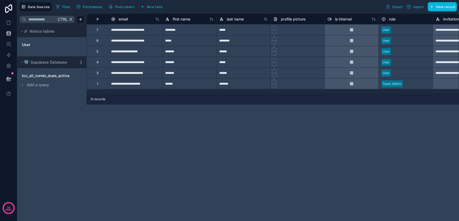
click at [53, 74] on span "tcc_all_condo_dues_active" at bounding box center [46, 75] width 48 height 5
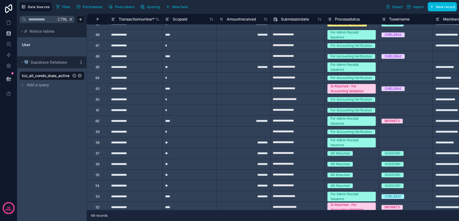
scroll to position [337, 0]
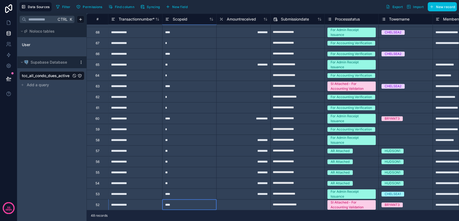
click at [186, 202] on div "****" at bounding box center [189, 205] width 54 height 11
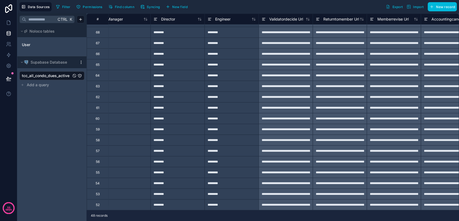
scroll to position [337, 3079]
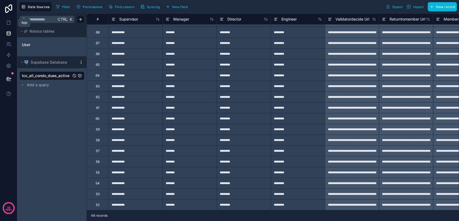
drag, startPoint x: 9, startPoint y: 23, endPoint x: 13, endPoint y: 27, distance: 6.1
click at [8, 24] on icon at bounding box center [8, 22] width 5 height 5
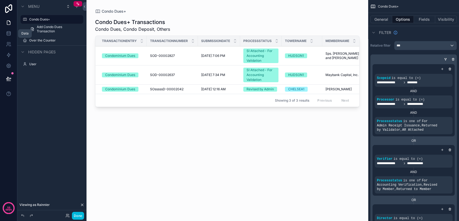
click at [10, 32] on icon at bounding box center [9, 32] width 4 height 1
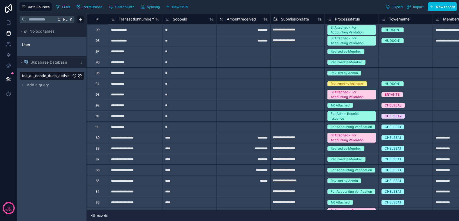
drag, startPoint x: 41, startPoint y: 80, endPoint x: 37, endPoint y: 74, distance: 6.8
click at [37, 74] on span "tcc_all_condo_dues_active" at bounding box center [46, 75] width 48 height 5
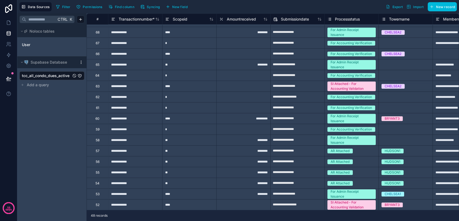
scroll to position [337, 0]
click at [344, 202] on div "SI Attached - For Accounting Validation" at bounding box center [351, 205] width 42 height 10
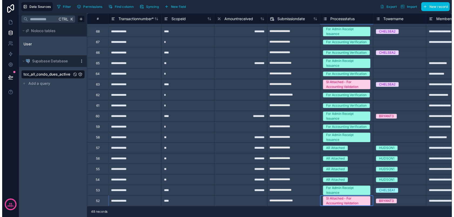
scroll to position [69, 0]
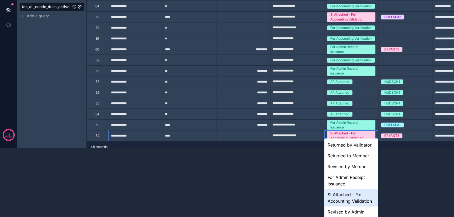
click at [344, 148] on body "**********" at bounding box center [227, 39] width 454 height 217
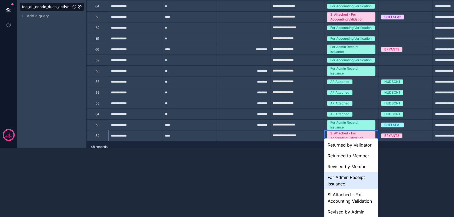
click at [354, 187] on div "For Admin Receipt Issuance" at bounding box center [351, 180] width 54 height 17
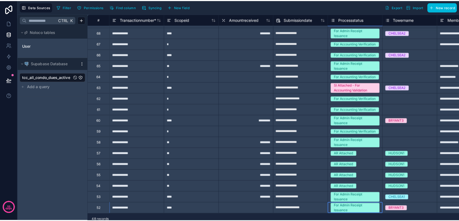
scroll to position [0, 0]
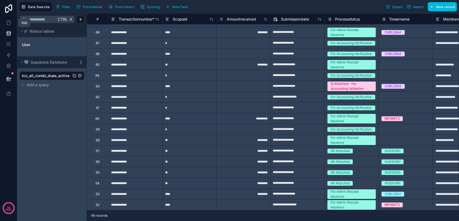
click at [10, 23] on icon at bounding box center [8, 23] width 3 height 4
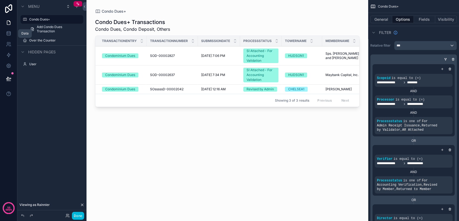
click at [79, 214] on button "Done" at bounding box center [78, 216] width 12 height 8
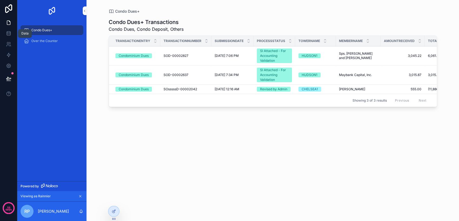
click at [0, 0] on icon at bounding box center [0, 0] width 0 height 0
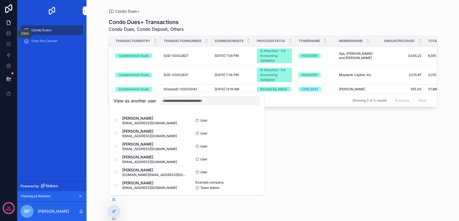
click at [0, 0] on button "Select" at bounding box center [0, 0] width 0 height 0
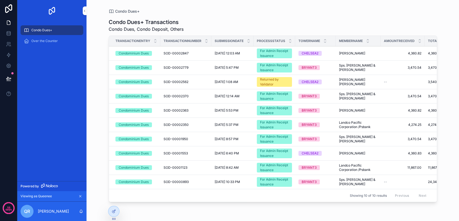
click at [203, 184] on td "SOD-00000893 SOD-00000893" at bounding box center [185, 182] width 51 height 14
click at [204, 182] on div "SOD-00000893 SOD-00000893" at bounding box center [185, 182] width 45 height 4
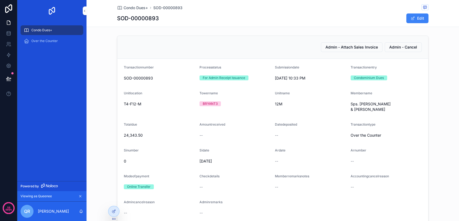
click at [408, 16] on button "Edit" at bounding box center [417, 19] width 22 height 10
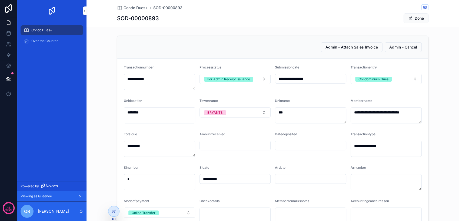
click at [263, 80] on button "For Admin Receipt Issuance" at bounding box center [234, 79] width 71 height 10
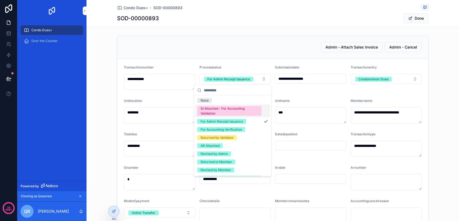
click at [249, 112] on div "SI Attached - For Accounting Validation" at bounding box center [229, 111] width 58 height 10
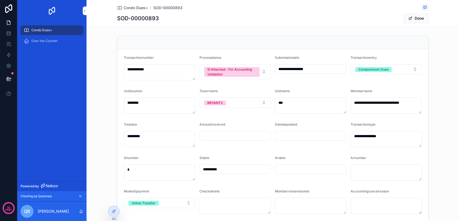
click at [264, 74] on button "SI Attached - For Accounting Validation" at bounding box center [234, 71] width 71 height 15
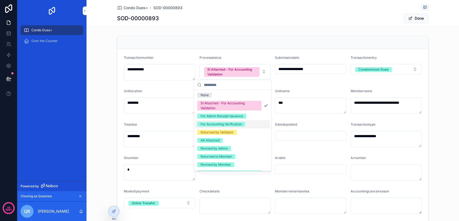
scroll to position [12, 0]
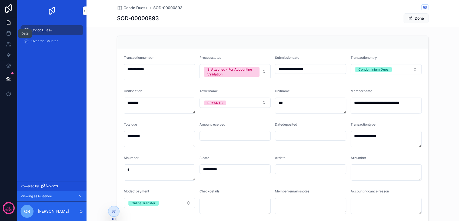
click at [11, 36] on icon at bounding box center [8, 33] width 5 height 5
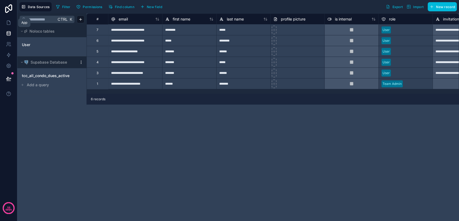
click at [7, 23] on icon at bounding box center [8, 23] width 3 height 4
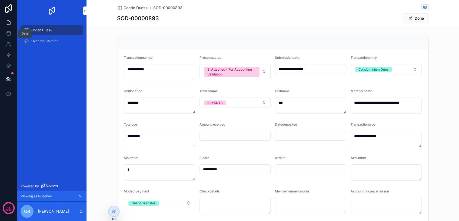
click at [8, 36] on icon at bounding box center [8, 33] width 5 height 5
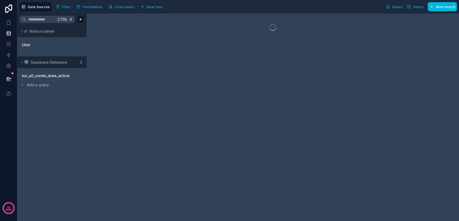
click at [43, 77] on span "tcc_all_condo_dues_active" at bounding box center [46, 75] width 48 height 5
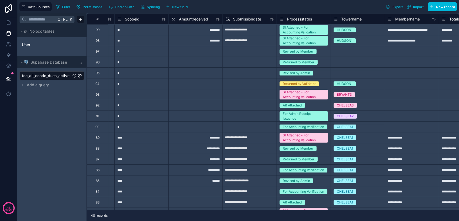
scroll to position [0, 48]
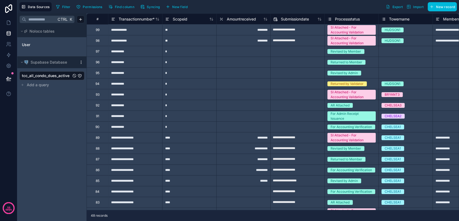
click at [350, 94] on div "SI Attached - For Accounting Validation" at bounding box center [351, 95] width 42 height 10
click at [352, 96] on div "SI Attached - For Accounting Validation" at bounding box center [351, 95] width 42 height 10
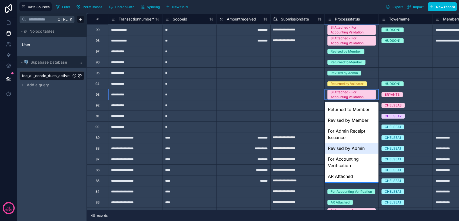
scroll to position [0, 0]
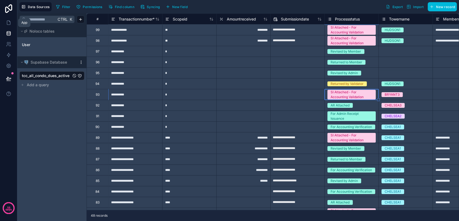
click at [9, 25] on icon at bounding box center [8, 23] width 3 height 4
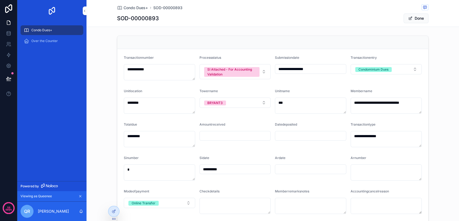
click at [261, 72] on button "SI Attached - For Accounting Validation" at bounding box center [234, 71] width 71 height 15
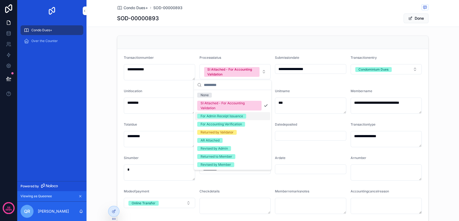
click at [229, 117] on div "For Admin Receipt Issuance" at bounding box center [221, 116] width 42 height 5
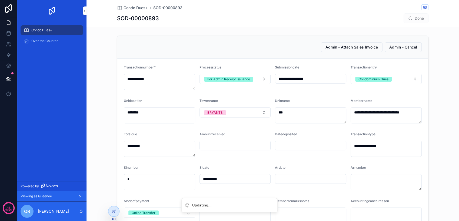
click at [261, 78] on button "For Admin Receipt Issuance" at bounding box center [234, 79] width 71 height 10
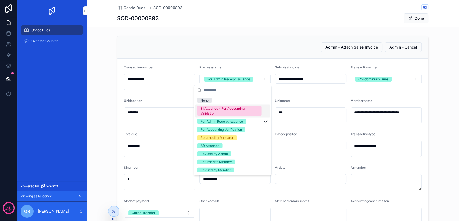
click at [242, 110] on div "SI Attached - For Accounting Validation" at bounding box center [229, 111] width 58 height 10
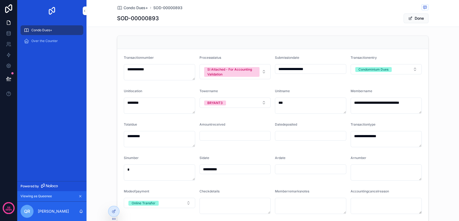
click at [412, 20] on button "Done" at bounding box center [415, 19] width 25 height 10
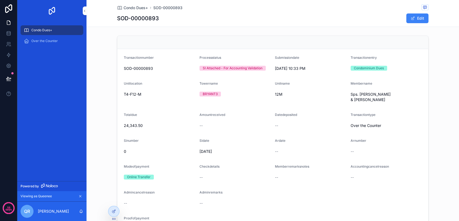
click at [111, 210] on div at bounding box center [113, 212] width 11 height 10
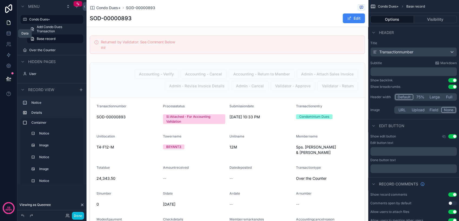
click at [11, 34] on icon at bounding box center [8, 33] width 5 height 5
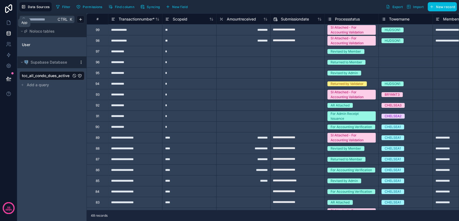
click at [6, 23] on icon at bounding box center [8, 22] width 5 height 5
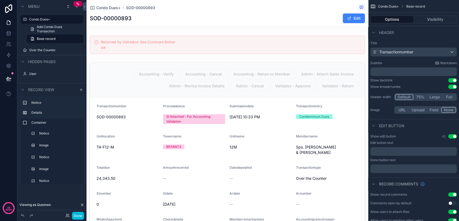
click at [56, 21] on label "Condo Dues+" at bounding box center [54, 19] width 51 height 4
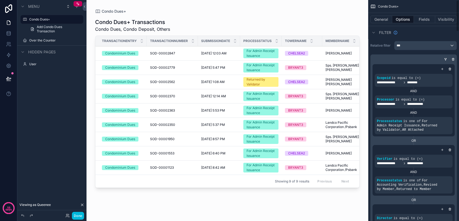
click at [426, 18] on button "Fields" at bounding box center [425, 20] width 22 height 8
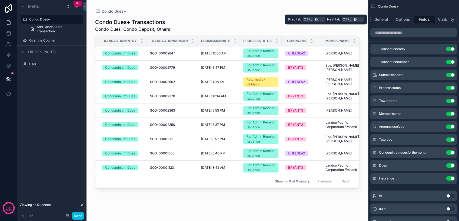
click at [442, 20] on button "Visibility" at bounding box center [446, 20] width 22 height 8
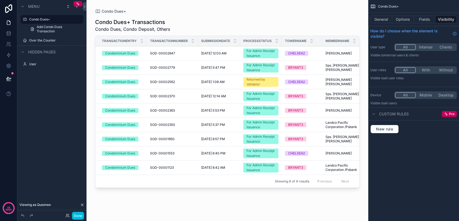
click at [419, 22] on button "Fields" at bounding box center [425, 20] width 22 height 8
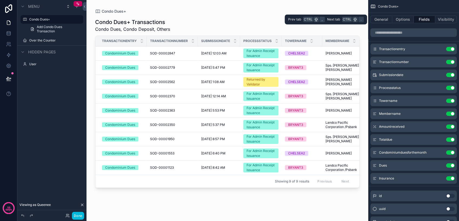
click at [396, 20] on button "Options" at bounding box center [403, 20] width 22 height 8
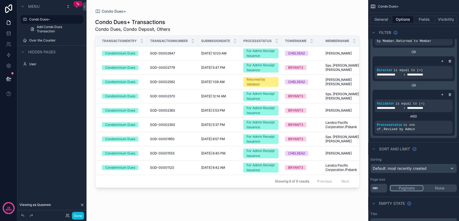
scroll to position [180, 0]
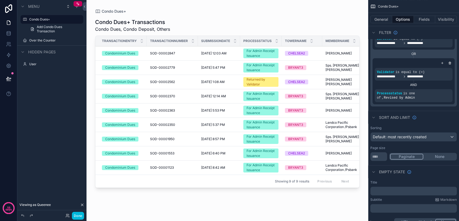
click at [0, 0] on icon "scrollable content" at bounding box center [0, 0] width 0 height 0
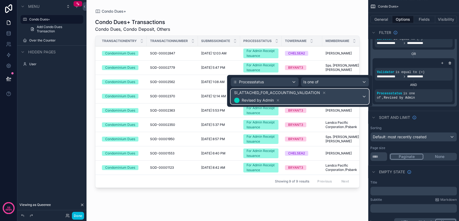
click at [362, 96] on div "SI_ATTACHED_FOR_ACCOUNTING_VALIDATION Revised by Admin" at bounding box center [300, 96] width 138 height 15
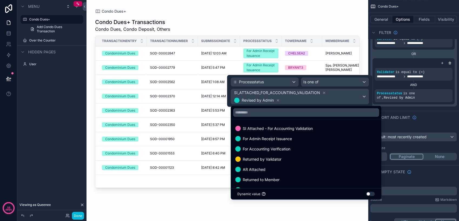
click at [292, 130] on span "SI Attached - For Accounting Validation" at bounding box center [278, 128] width 70 height 6
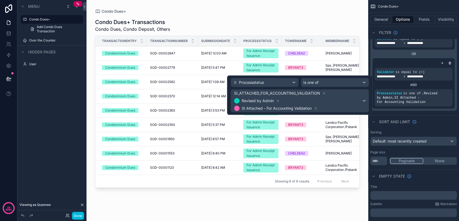
click at [292, 202] on div "scrollable content" at bounding box center [226, 107] width 281 height 215
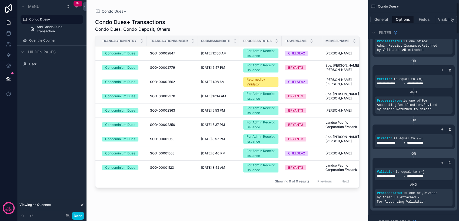
scroll to position [0, 0]
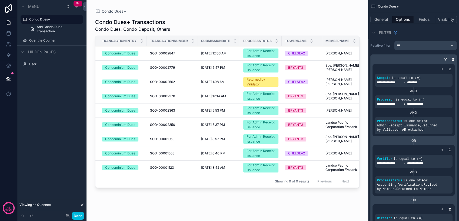
click at [79, 216] on button "Done" at bounding box center [78, 216] width 12 height 8
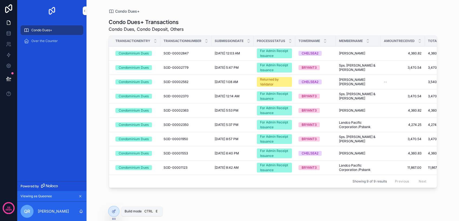
click at [117, 210] on div at bounding box center [113, 212] width 11 height 10
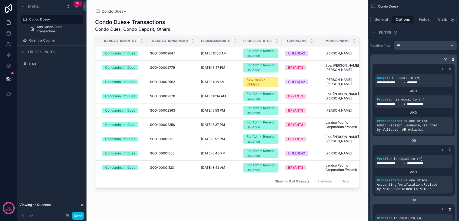
click at [196, 59] on div "scrollable content" at bounding box center [226, 107] width 281 height 215
click at [195, 67] on td "SOD-00002779 SOD-00002779" at bounding box center [172, 68] width 51 height 14
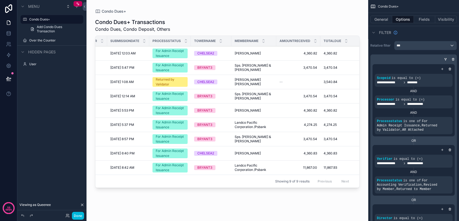
scroll to position [0, 63]
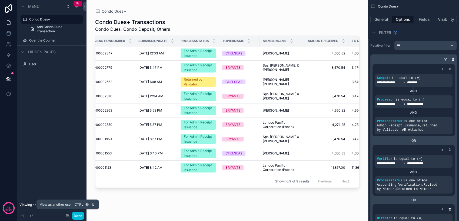
click at [68, 216] on icon at bounding box center [67, 216] width 4 height 4
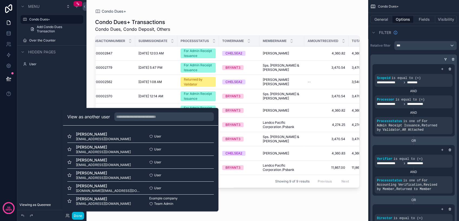
click at [0, 0] on button "Select" at bounding box center [0, 0] width 0 height 0
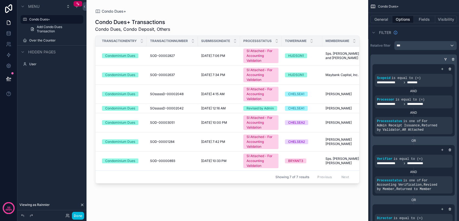
click at [264, 73] on div "SI Attached - For Accounting Validation" at bounding box center [260, 75] width 29 height 15
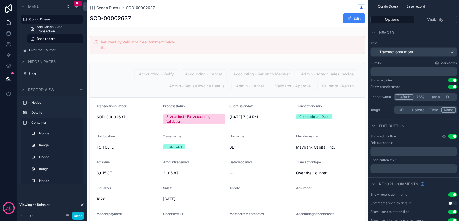
click at [303, 99] on div "scrollable content" at bounding box center [226, 189] width 281 height 256
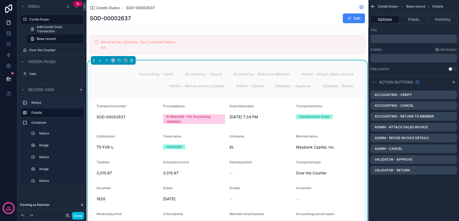
click at [0, 0] on icon "scrollable content" at bounding box center [0, 0] width 0 height 0
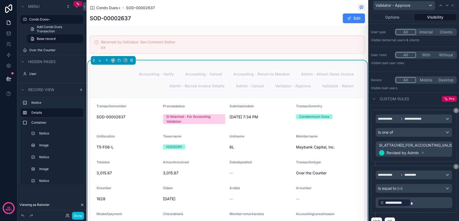
scroll to position [20, 0]
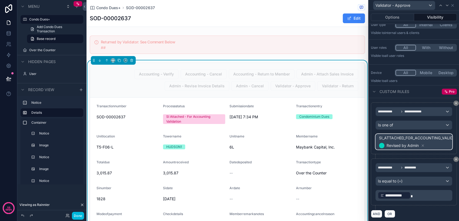
click at [430, 144] on span "SI_ATTACHED_FOR_ACCOUNTING_VALIDATION Revised by Admin" at bounding box center [425, 142] width 94 height 15
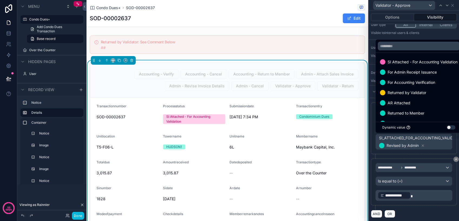
click at [422, 64] on span "SI Attached - For Accounting Validation" at bounding box center [422, 62] width 70 height 6
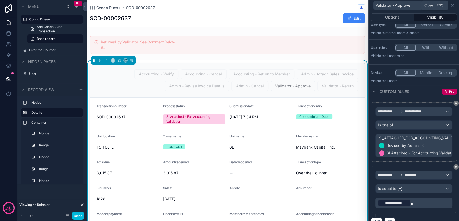
click at [452, 7] on icon at bounding box center [452, 5] width 4 height 4
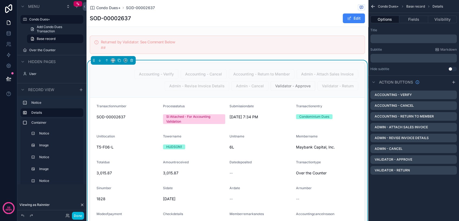
click at [0, 0] on icon "scrollable content" at bounding box center [0, 0] width 0 height 0
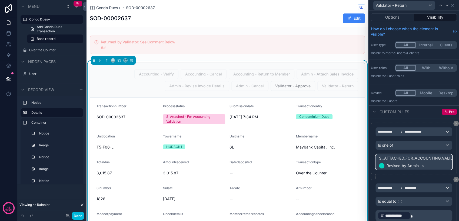
click at [430, 168] on span "SI_ATTACHED_FOR_ACCOUNTING_VALIDATION Revised by Admin" at bounding box center [425, 162] width 94 height 15
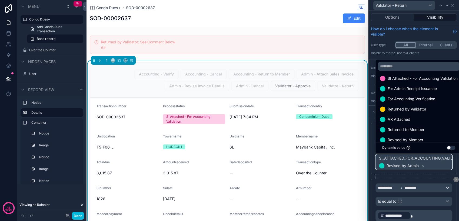
scroll to position [0, 0]
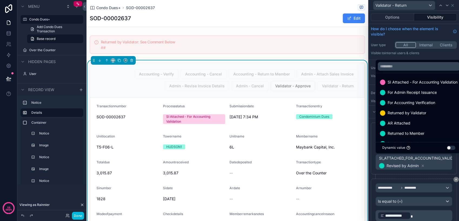
click at [406, 83] on span "SI Attached - For Accounting Validation" at bounding box center [422, 82] width 70 height 6
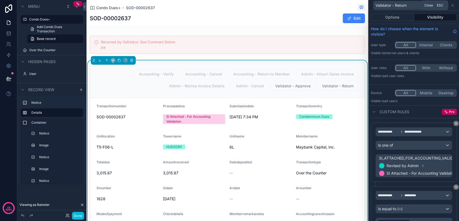
click at [452, 5] on icon at bounding box center [452, 5] width 4 height 4
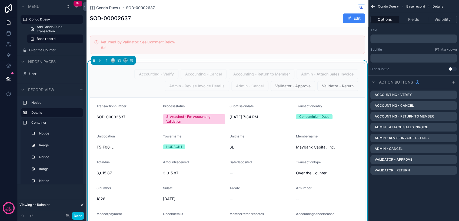
click at [374, 6] on icon "scrollable content" at bounding box center [372, 6] width 5 height 5
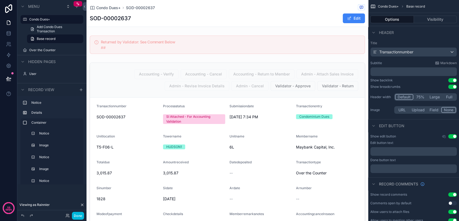
click at [76, 218] on button "Done" at bounding box center [78, 216] width 12 height 8
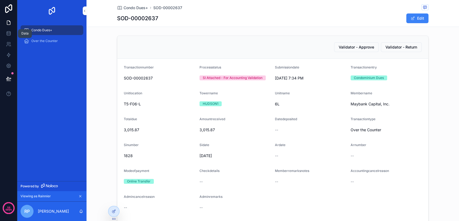
click at [4, 32] on link at bounding box center [8, 33] width 17 height 11
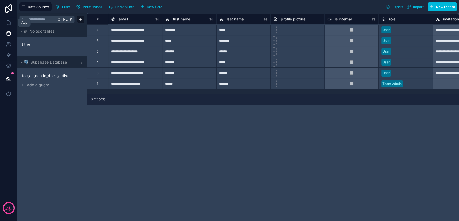
click at [9, 23] on icon at bounding box center [8, 22] width 5 height 5
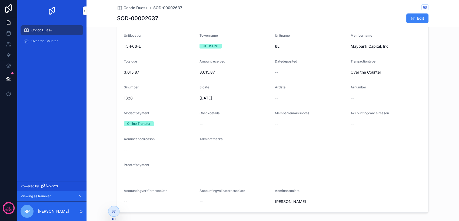
scroll to position [120, 0]
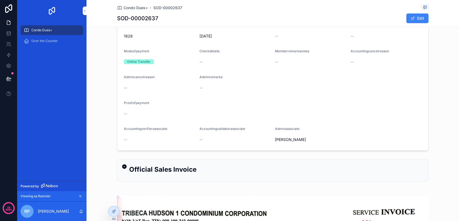
click at [62, 29] on div "Condo Dues+" at bounding box center [52, 30] width 56 height 9
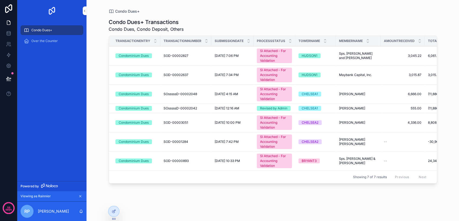
click at [173, 55] on span "SOD-00002827" at bounding box center [175, 56] width 25 height 4
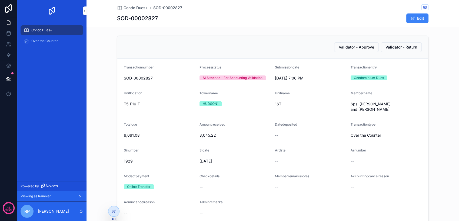
click at [63, 32] on div "Condo Dues+" at bounding box center [52, 30] width 56 height 9
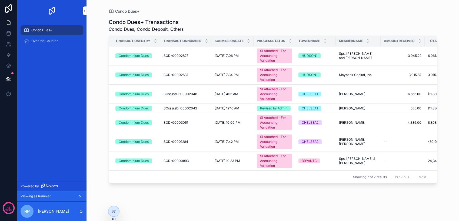
click at [275, 75] on div "SI Attached - For Accounting Validation" at bounding box center [274, 75] width 29 height 15
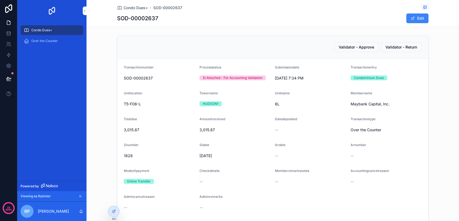
click at [60, 29] on div "Condo Dues+" at bounding box center [52, 30] width 56 height 9
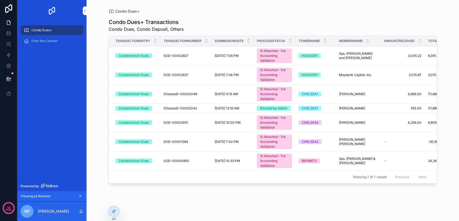
click at [258, 94] on span "SI Attached - For Accounting Validation" at bounding box center [274, 94] width 35 height 15
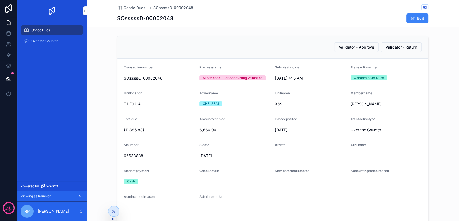
click at [64, 32] on div "Condo Dues+" at bounding box center [52, 30] width 56 height 9
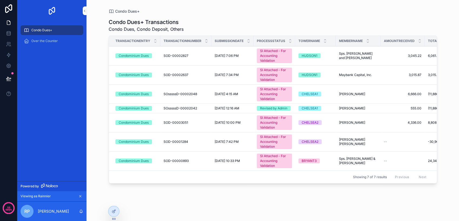
click at [274, 109] on div "Revised by Admin" at bounding box center [273, 108] width 27 height 5
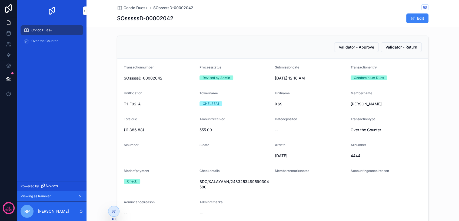
click at [58, 28] on div "Condo Dues+" at bounding box center [52, 30] width 56 height 9
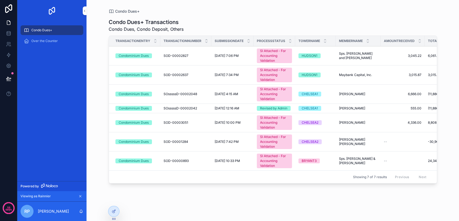
click at [261, 125] on div "SI Attached - For Accounting Validation" at bounding box center [274, 123] width 29 height 15
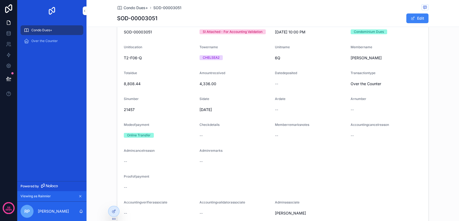
scroll to position [30, 0]
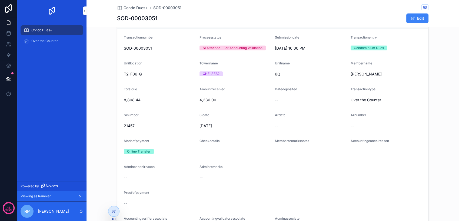
click at [59, 32] on div "Condo Dues+" at bounding box center [52, 30] width 56 height 9
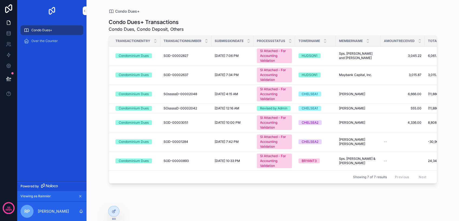
click at [260, 146] on span "SI Attached - For Accounting Validation" at bounding box center [274, 142] width 35 height 15
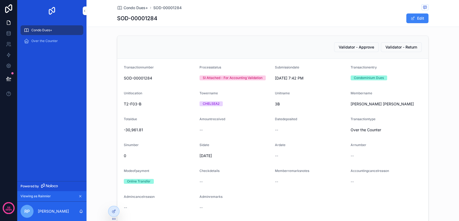
click at [58, 35] on link "Condo Dues+" at bounding box center [52, 30] width 63 height 10
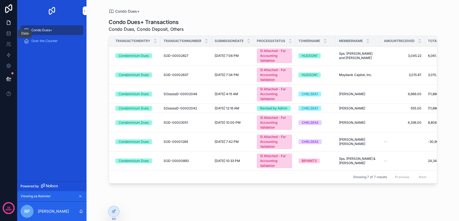
click at [4, 32] on link at bounding box center [8, 33] width 17 height 11
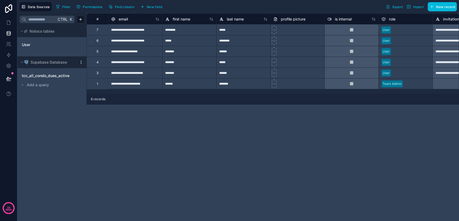
click at [65, 75] on span "tcc_all_condo_dues_active" at bounding box center [46, 75] width 48 height 5
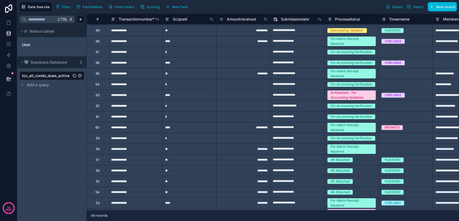
scroll to position [337, 0]
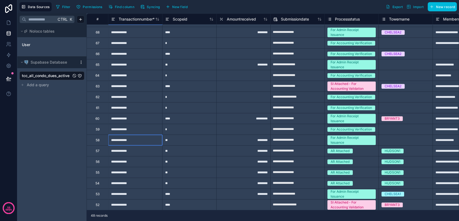
click at [145, 138] on div "**********" at bounding box center [135, 140] width 54 height 11
click at [384, 138] on div "Select a Towername" at bounding box center [397, 140] width 32 height 4
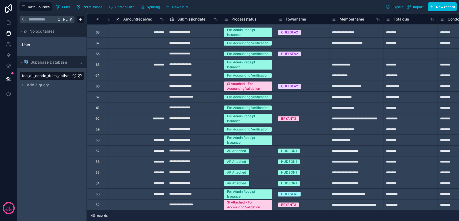
scroll to position [337, 106]
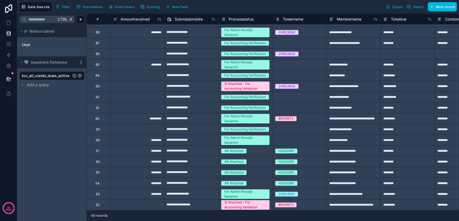
click at [285, 138] on div "Select a Towername" at bounding box center [291, 140] width 32 height 4
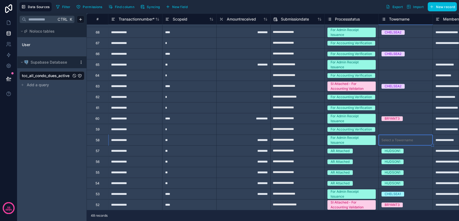
click at [399, 138] on div "Select a Towername" at bounding box center [397, 140] width 32 height 4
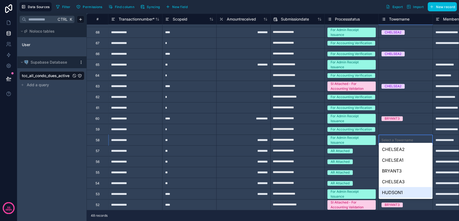
click at [401, 191] on div "HUDSON1" at bounding box center [405, 192] width 54 height 11
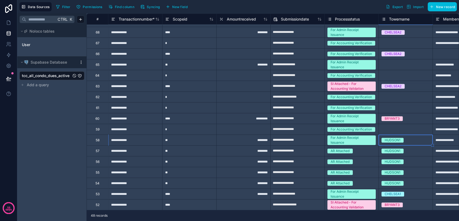
click at [187, 84] on div "****" at bounding box center [189, 86] width 54 height 11
click at [418, 83] on div "CHELSEA2" at bounding box center [405, 86] width 54 height 6
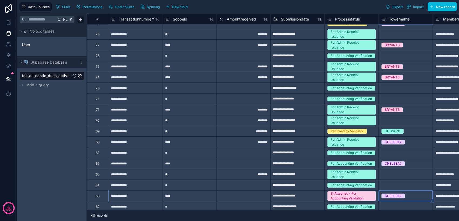
scroll to position [217, 0]
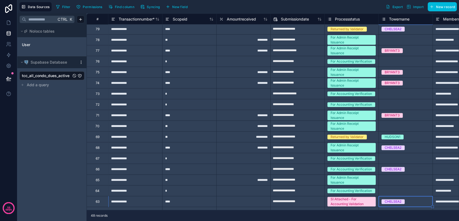
click at [388, 126] on div "Select a Towername" at bounding box center [397, 126] width 32 height 4
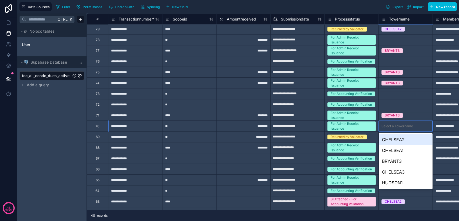
click at [392, 126] on div "Select a Towername" at bounding box center [397, 126] width 32 height 4
click at [396, 182] on div "HUDSON1" at bounding box center [405, 183] width 54 height 11
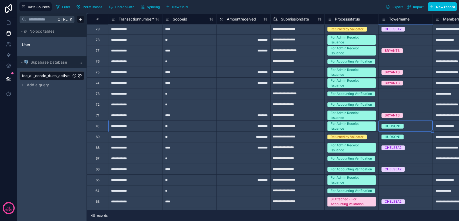
click at [415, 107] on div "Select a Towername" at bounding box center [405, 104] width 54 height 11
click at [414, 96] on div "Select a Towername" at bounding box center [405, 93] width 54 height 5
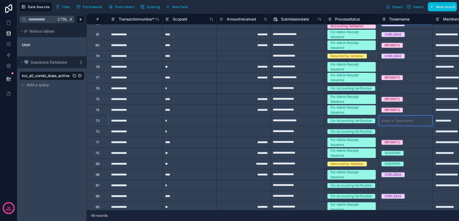
scroll to position [187, 0]
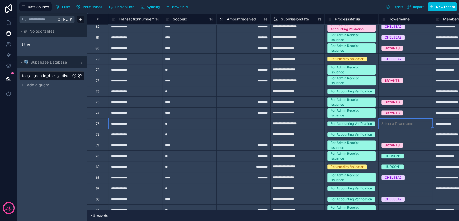
click at [387, 69] on div "Select a Towername" at bounding box center [397, 70] width 32 height 4
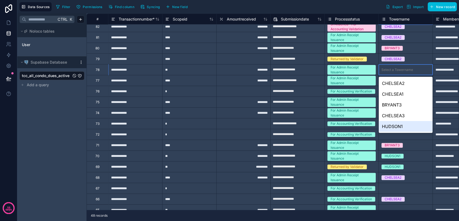
click at [395, 126] on div "HUDSON1" at bounding box center [405, 126] width 54 height 11
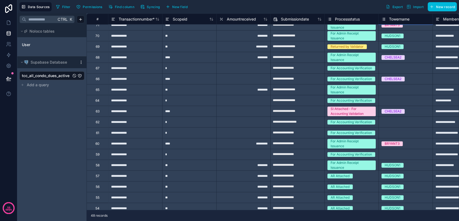
scroll to position [337, 0]
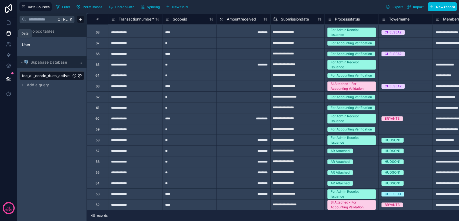
click at [11, 28] on link at bounding box center [8, 33] width 17 height 11
click at [11, 25] on icon at bounding box center [8, 22] width 5 height 5
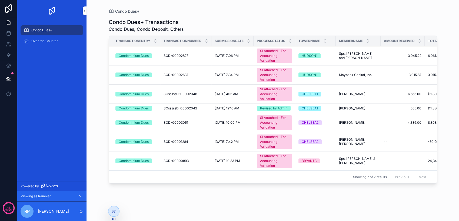
click at [0, 0] on icon at bounding box center [0, 0] width 0 height 0
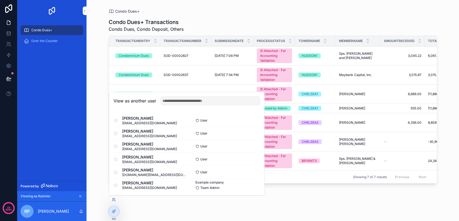
click at [0, 0] on button "Select" at bounding box center [0, 0] width 0 height 0
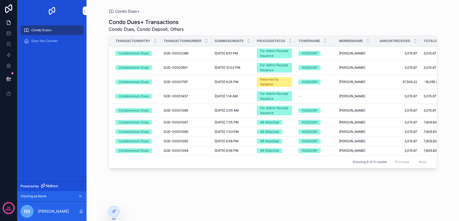
click at [271, 110] on div "For Admin Receipt Issuance" at bounding box center [274, 111] width 29 height 10
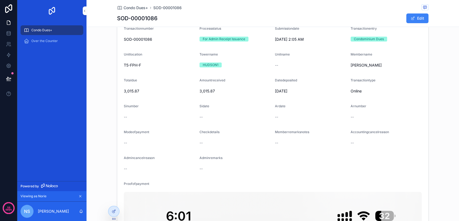
scroll to position [30, 0]
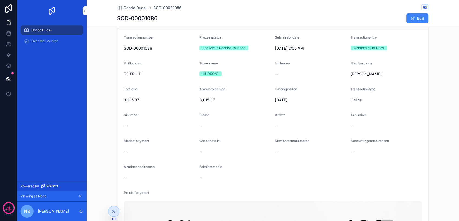
click at [413, 18] on button "Edit" at bounding box center [417, 19] width 22 height 10
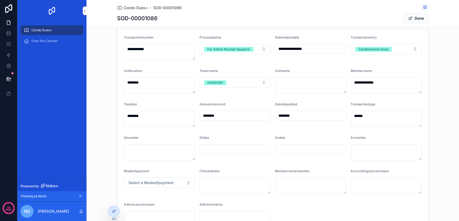
click at [412, 20] on button "Done" at bounding box center [415, 19] width 25 height 10
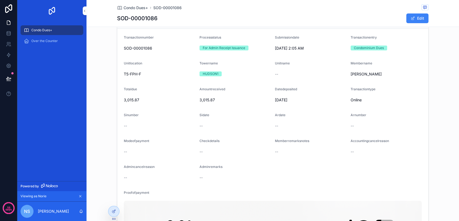
click at [112, 213] on icon at bounding box center [114, 212] width 4 height 4
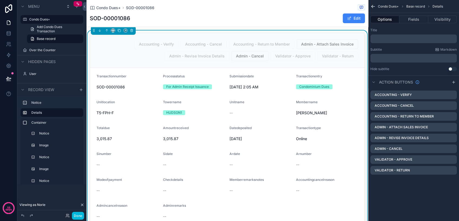
click at [410, 19] on button "Fields" at bounding box center [413, 20] width 29 height 8
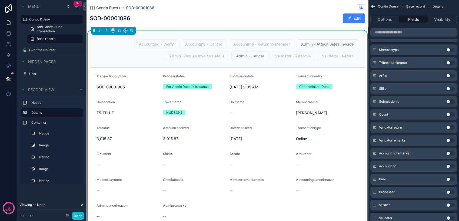
scroll to position [630, 0]
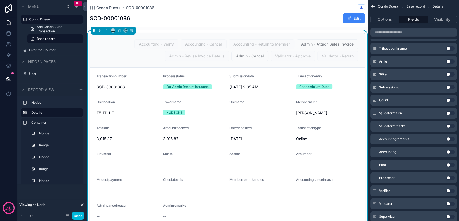
click at [448, 138] on button "Use setting" at bounding box center [450, 139] width 9 height 4
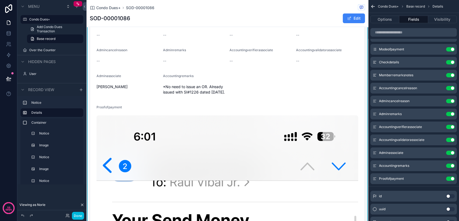
scroll to position [150, 0]
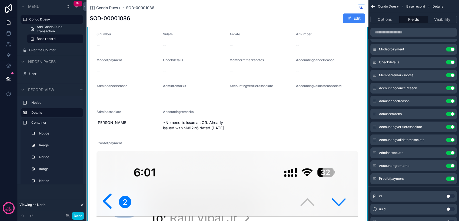
click at [449, 152] on button "Use setting" at bounding box center [450, 153] width 9 height 4
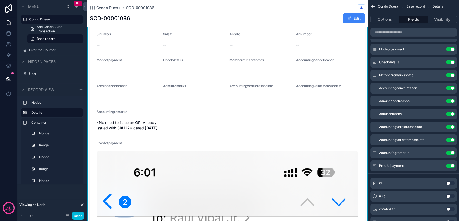
click at [449, 139] on button "Use setting" at bounding box center [450, 140] width 9 height 4
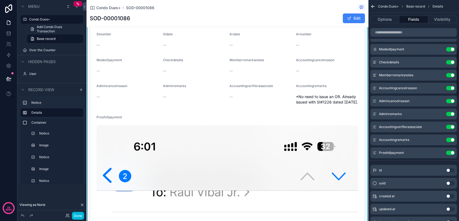
click at [449, 126] on button "Use setting" at bounding box center [450, 127] width 9 height 4
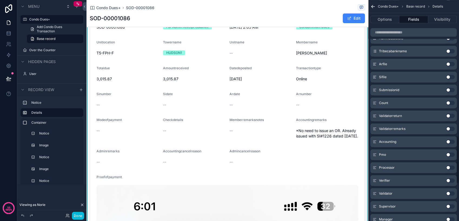
scroll to position [643, 0]
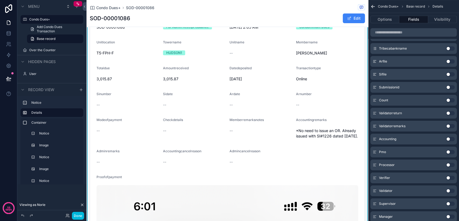
click at [448, 125] on button "Use setting" at bounding box center [450, 126] width 9 height 4
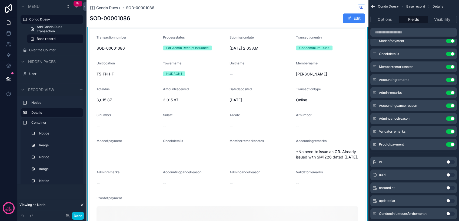
scroll to position [0, 0]
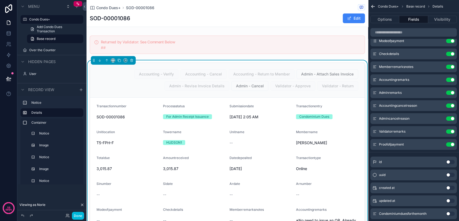
click at [348, 17] on button "Edit" at bounding box center [353, 19] width 22 height 10
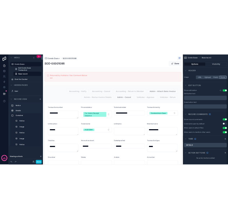
scroll to position [64, 0]
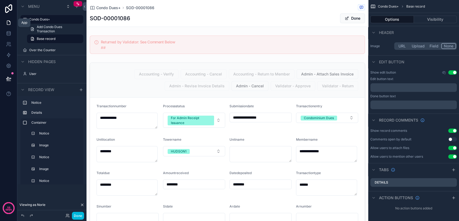
click at [6, 24] on icon at bounding box center [8, 22] width 5 height 5
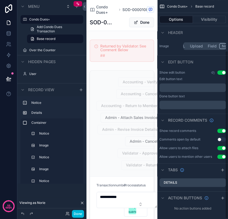
scroll to position [66, 0]
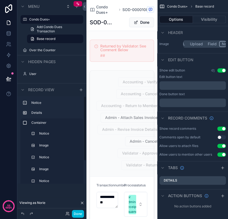
click at [76, 218] on div "Done" at bounding box center [51, 214] width 69 height 11
click at [76, 214] on button "Done" at bounding box center [78, 214] width 12 height 8
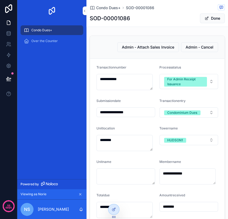
click at [38, 30] on span "Condo Dues+" at bounding box center [41, 30] width 21 height 4
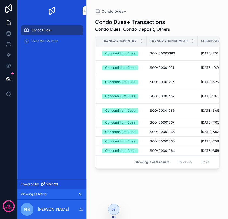
click at [0, 0] on icon at bounding box center [0, 0] width 0 height 0
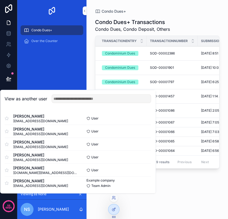
click at [0, 0] on button "Select" at bounding box center [0, 0] width 0 height 0
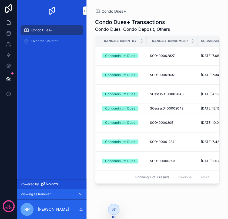
click at [160, 126] on td "SOD-00003051 SOD-00003051" at bounding box center [172, 122] width 51 height 19
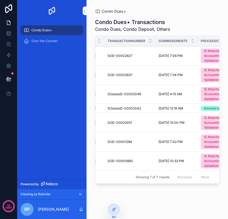
scroll to position [0, 41]
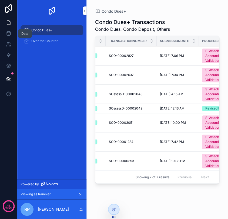
click at [13, 35] on link at bounding box center [8, 33] width 17 height 11
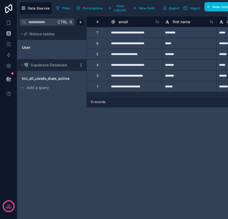
click at [52, 80] on span "tcc_all_condo_dues_active" at bounding box center [46, 78] width 48 height 5
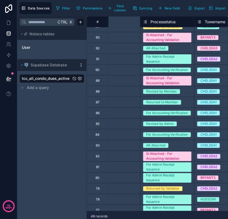
scroll to position [60, 0]
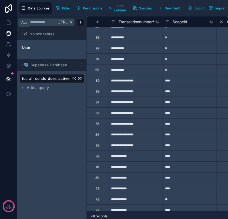
drag, startPoint x: 11, startPoint y: 23, endPoint x: 15, endPoint y: 28, distance: 5.7
click at [11, 24] on icon at bounding box center [8, 22] width 5 height 5
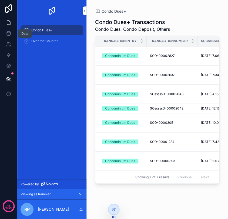
click at [4, 34] on link at bounding box center [8, 33] width 17 height 11
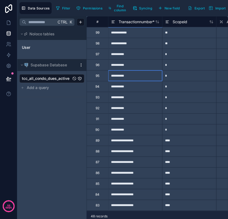
click at [139, 75] on div "**********" at bounding box center [135, 75] width 54 height 11
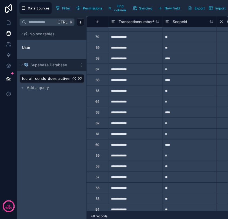
scroll to position [279, 0]
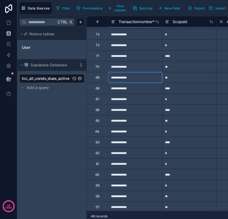
click at [153, 80] on div "**********" at bounding box center [135, 77] width 54 height 11
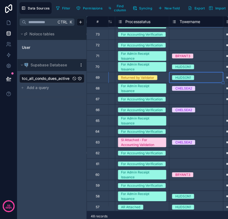
scroll to position [279, 263]
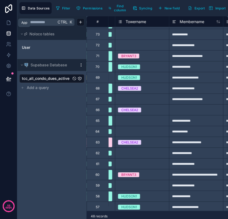
click at [7, 25] on icon at bounding box center [8, 23] width 3 height 4
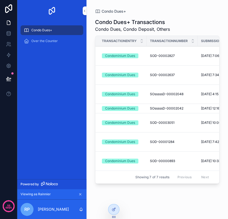
click at [0, 0] on icon at bounding box center [0, 0] width 0 height 0
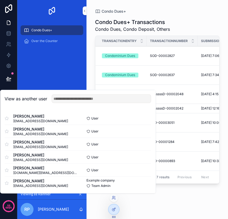
scroll to position [1, 0]
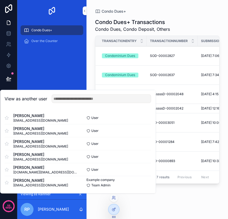
click at [0, 0] on button "Select" at bounding box center [0, 0] width 0 height 0
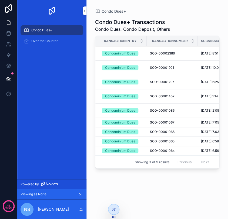
click at [0, 0] on icon at bounding box center [0, 0] width 0 height 0
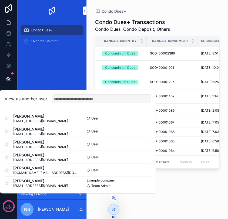
click at [0, 0] on button "Select" at bounding box center [0, 0] width 0 height 0
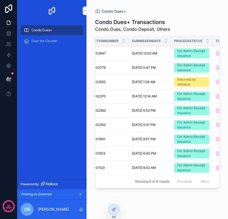
scroll to position [0, 70]
